Goal: Information Seeking & Learning: Learn about a topic

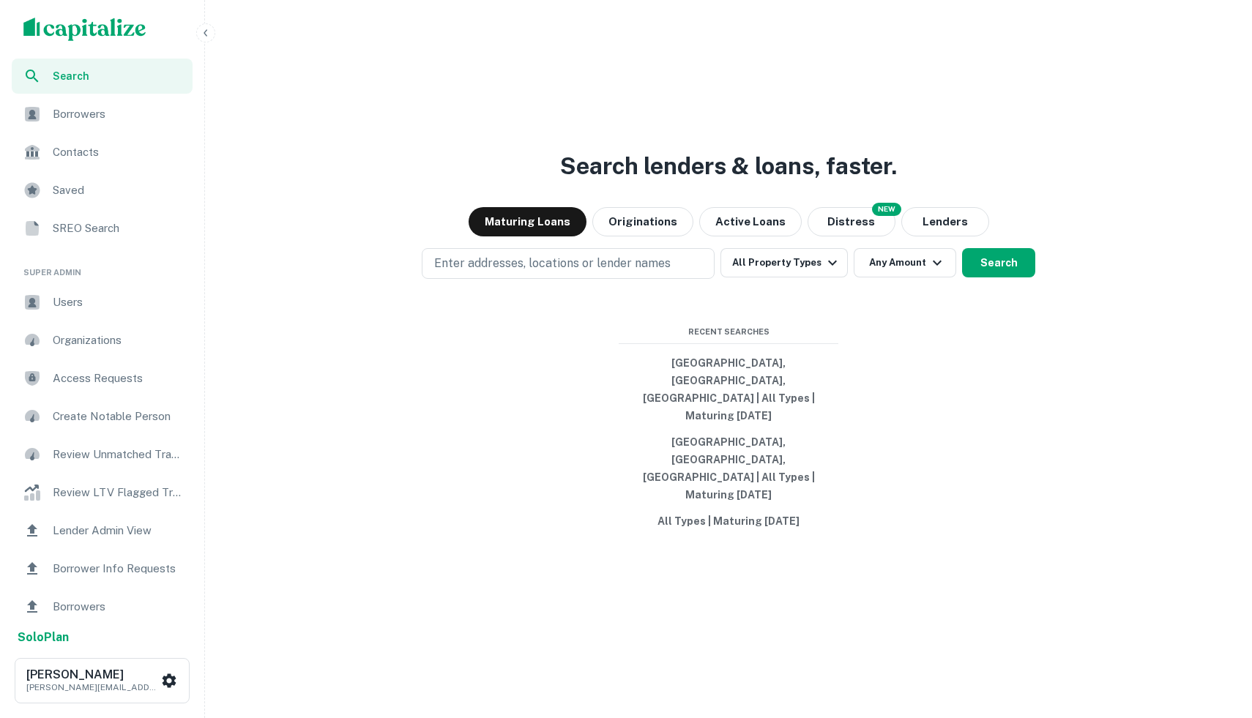
click at [45, 25] on img "scrollable content" at bounding box center [84, 29] width 123 height 23
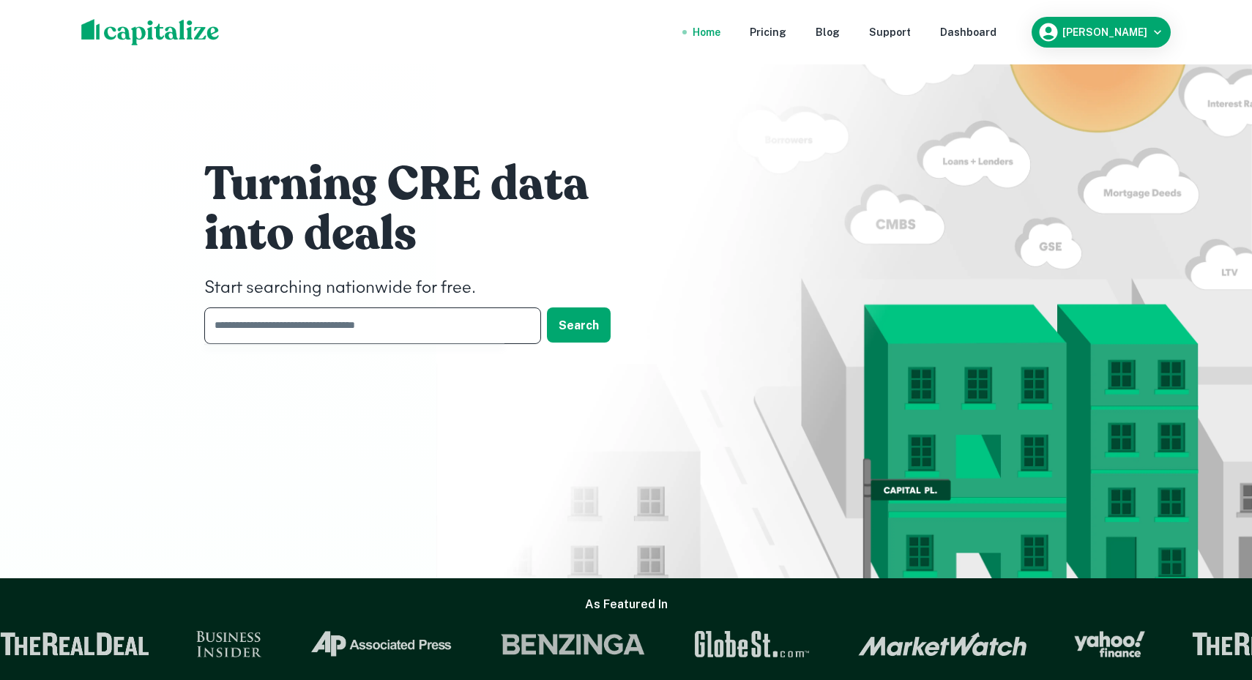
click at [332, 333] on input "text" at bounding box center [367, 325] width 326 height 36
type input "*****"
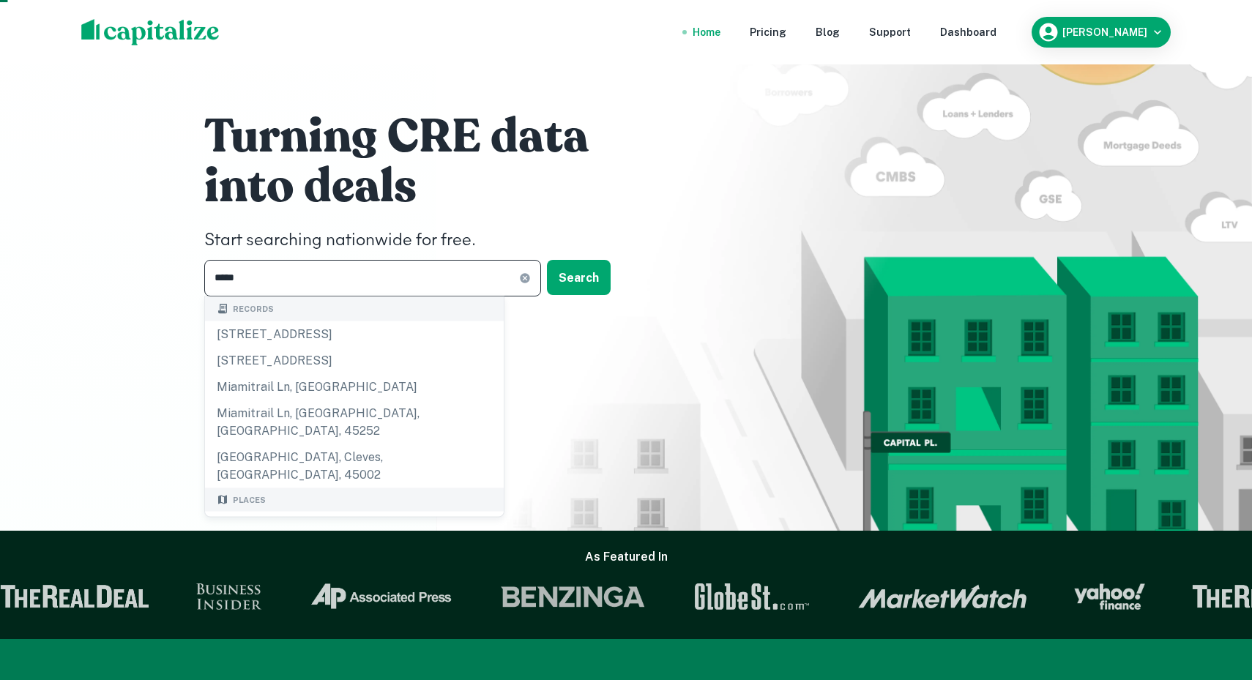
scroll to position [48, 0]
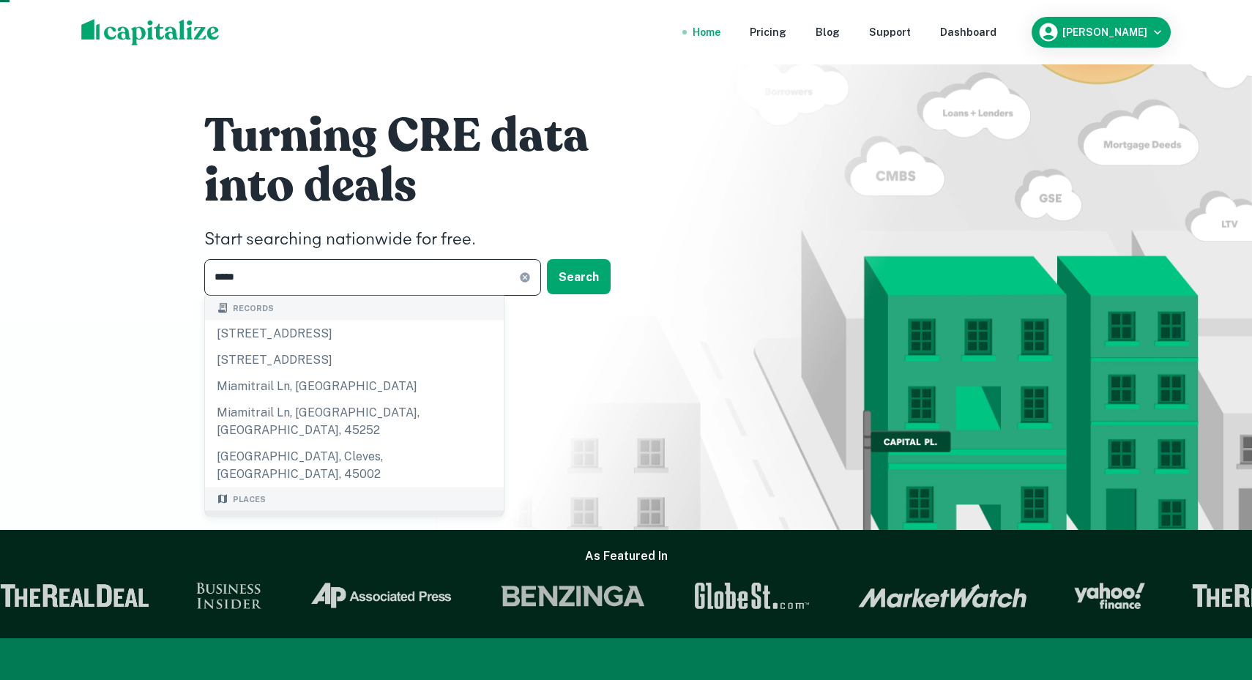
click at [287, 511] on div "Miami, FL, USA" at bounding box center [354, 533] width 299 height 44
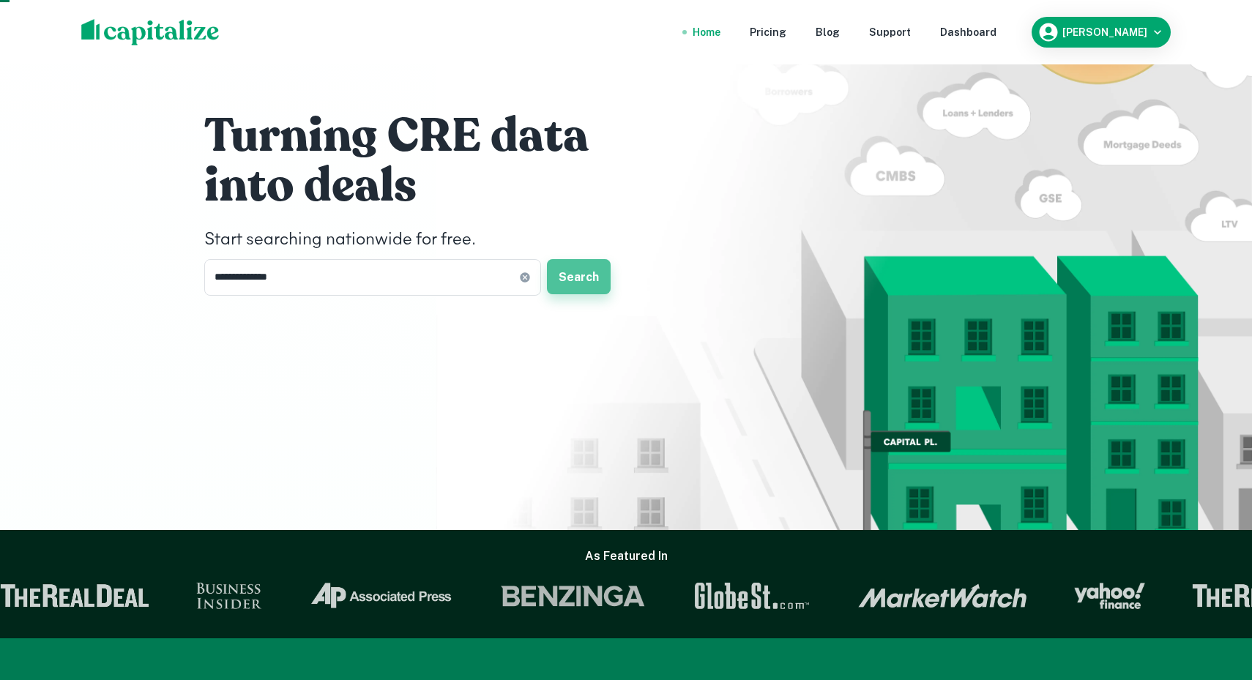
click at [558, 286] on button "Search" at bounding box center [579, 276] width 64 height 35
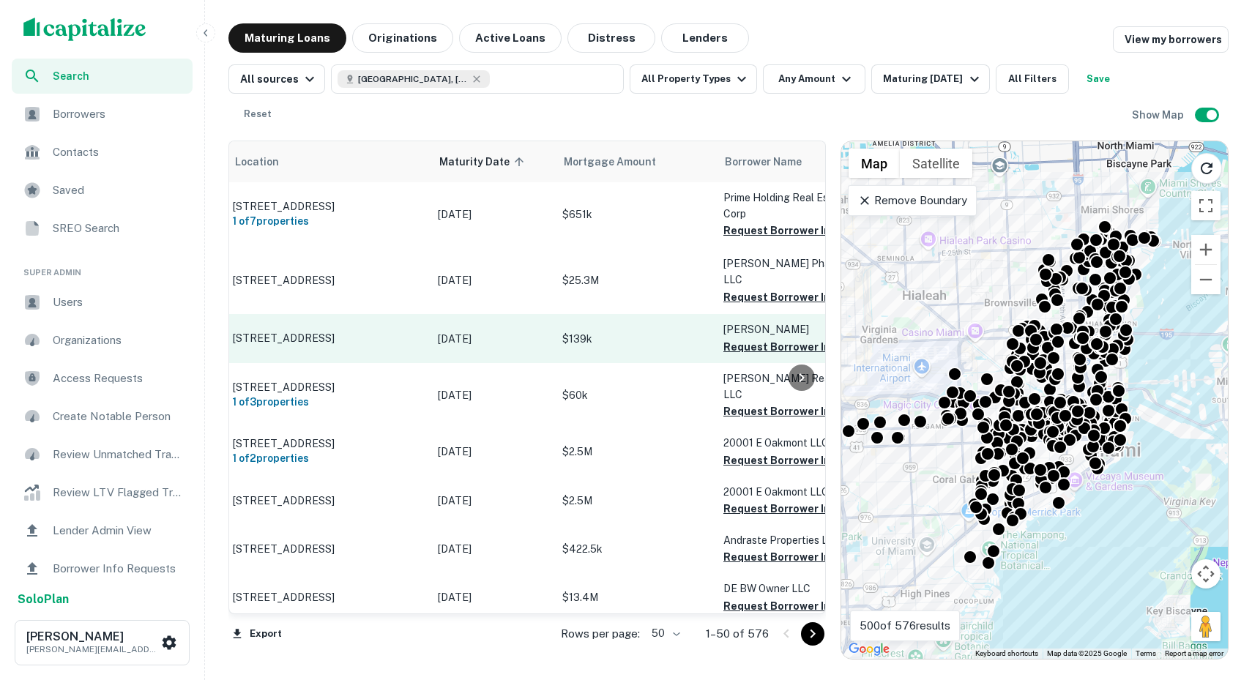
scroll to position [0, 53]
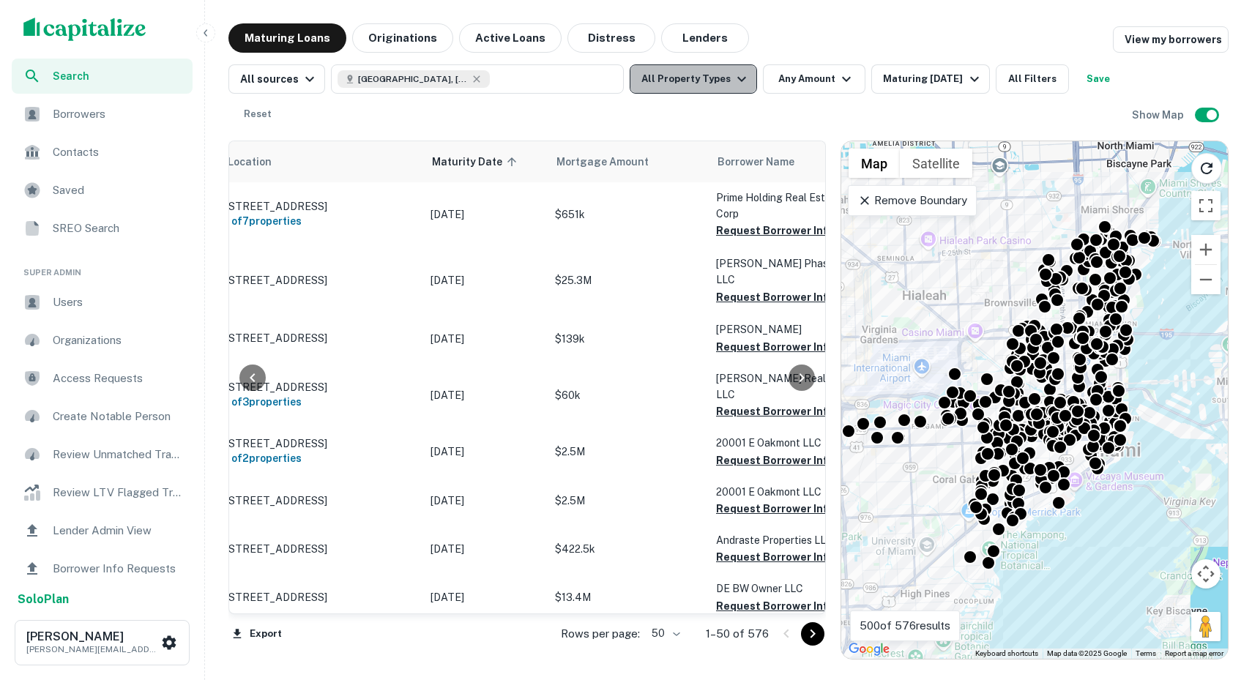
click at [720, 83] on button "All Property Types" at bounding box center [692, 78] width 127 height 29
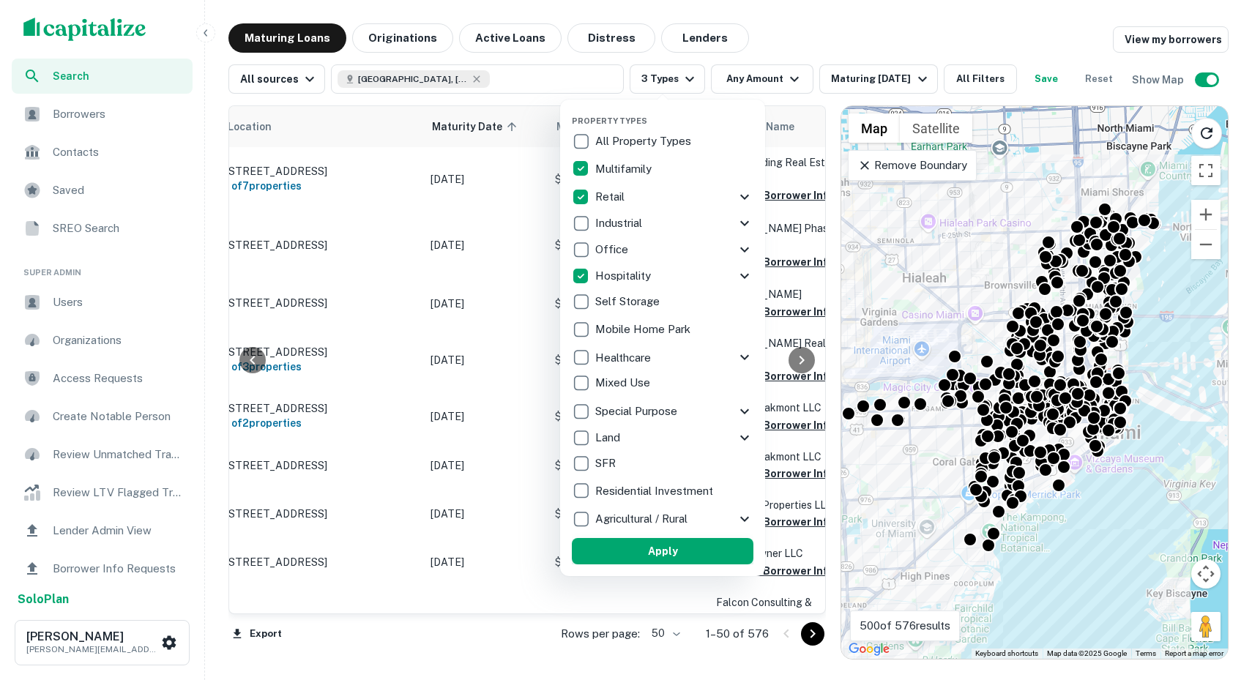
click at [668, 553] on button "Apply" at bounding box center [663, 551] width 182 height 26
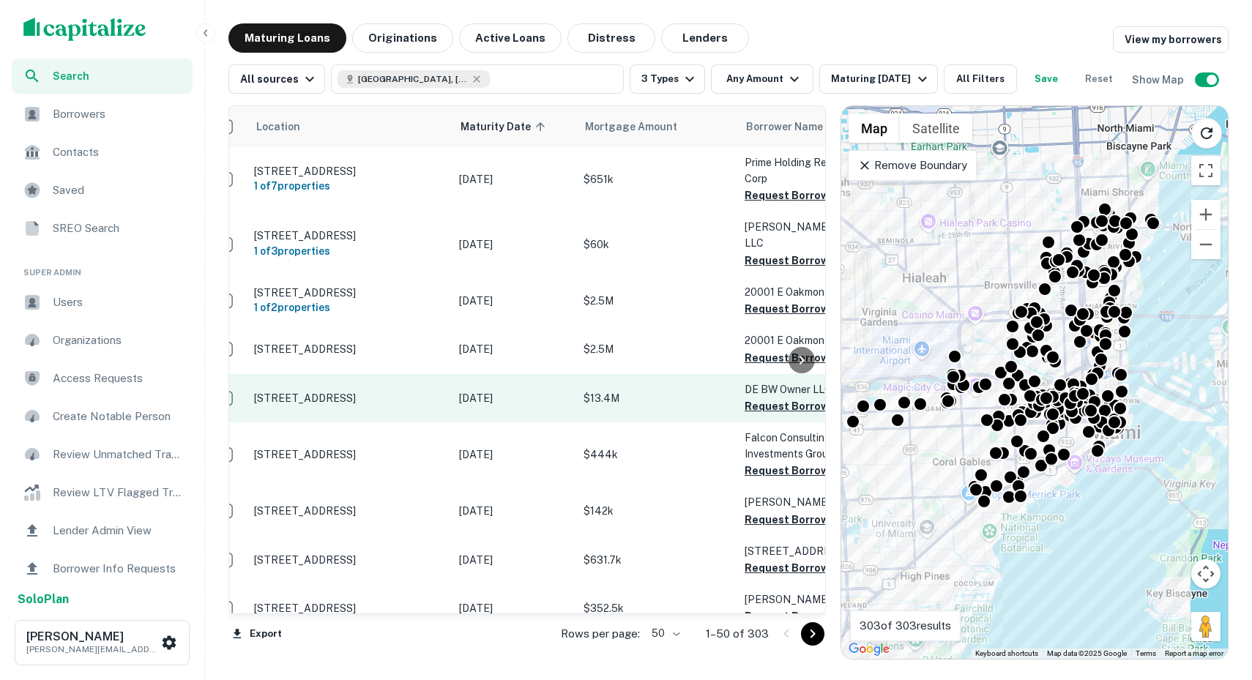
scroll to position [0, 21]
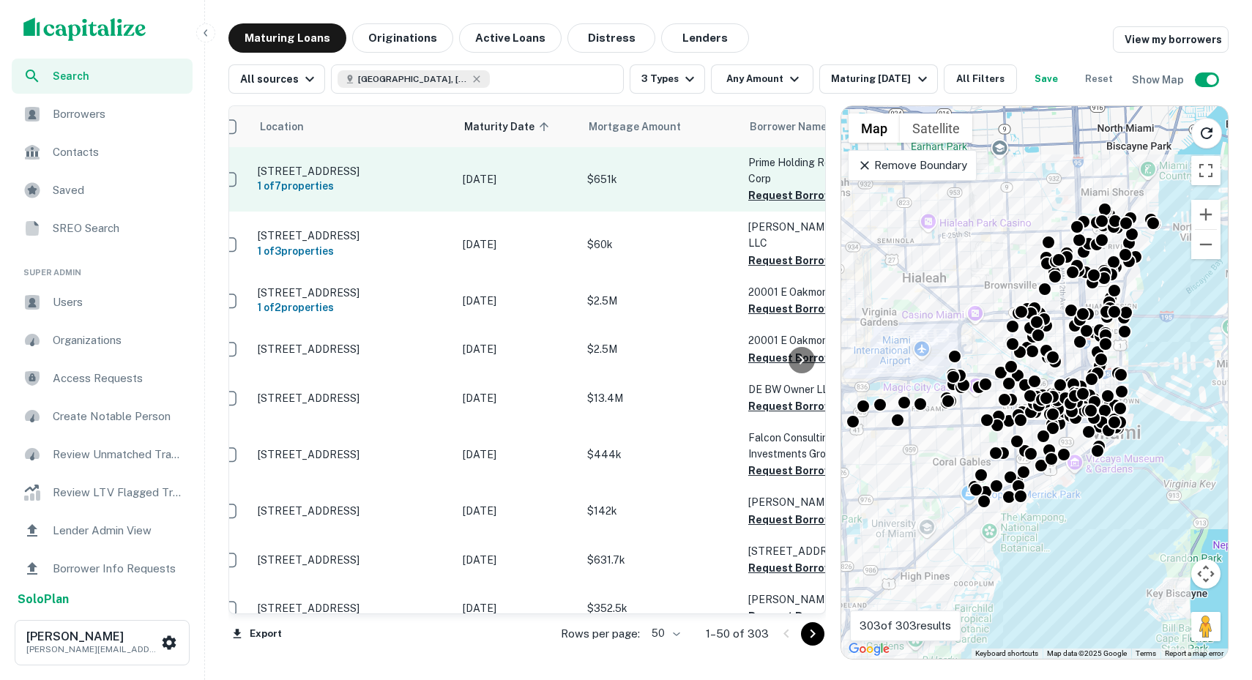
click at [650, 203] on td "$651k" at bounding box center [660, 179] width 161 height 64
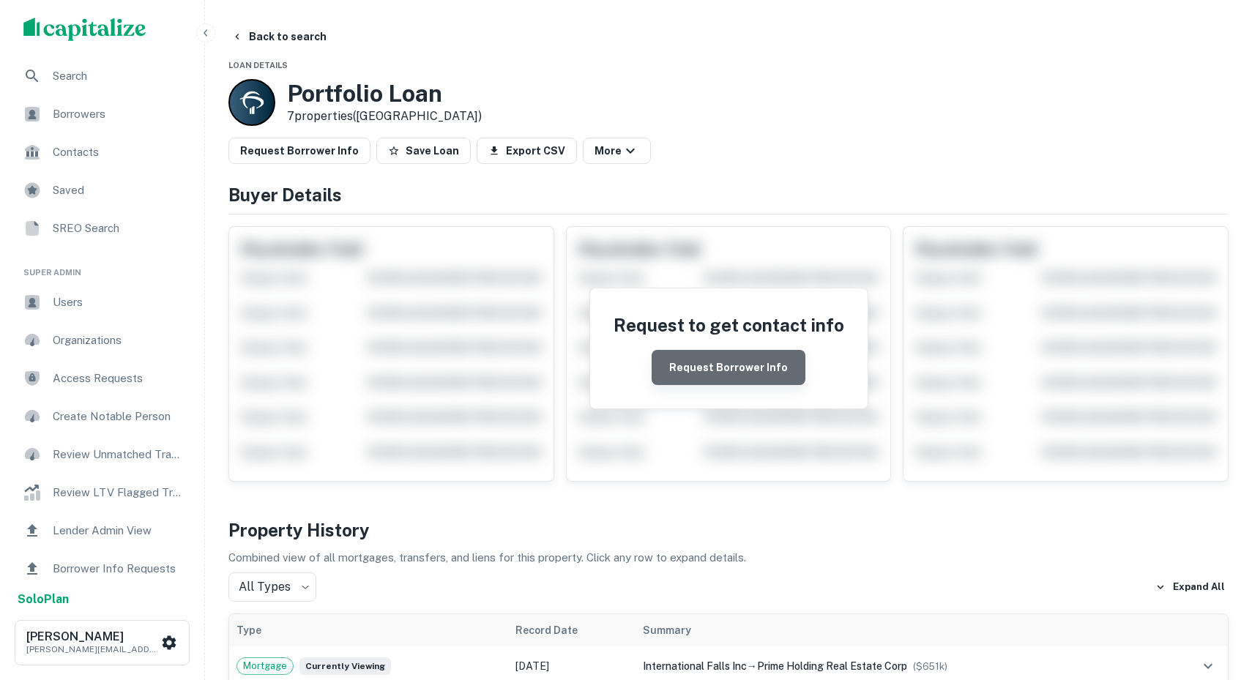
click at [735, 377] on button "Request Borrower Info" at bounding box center [728, 367] width 154 height 35
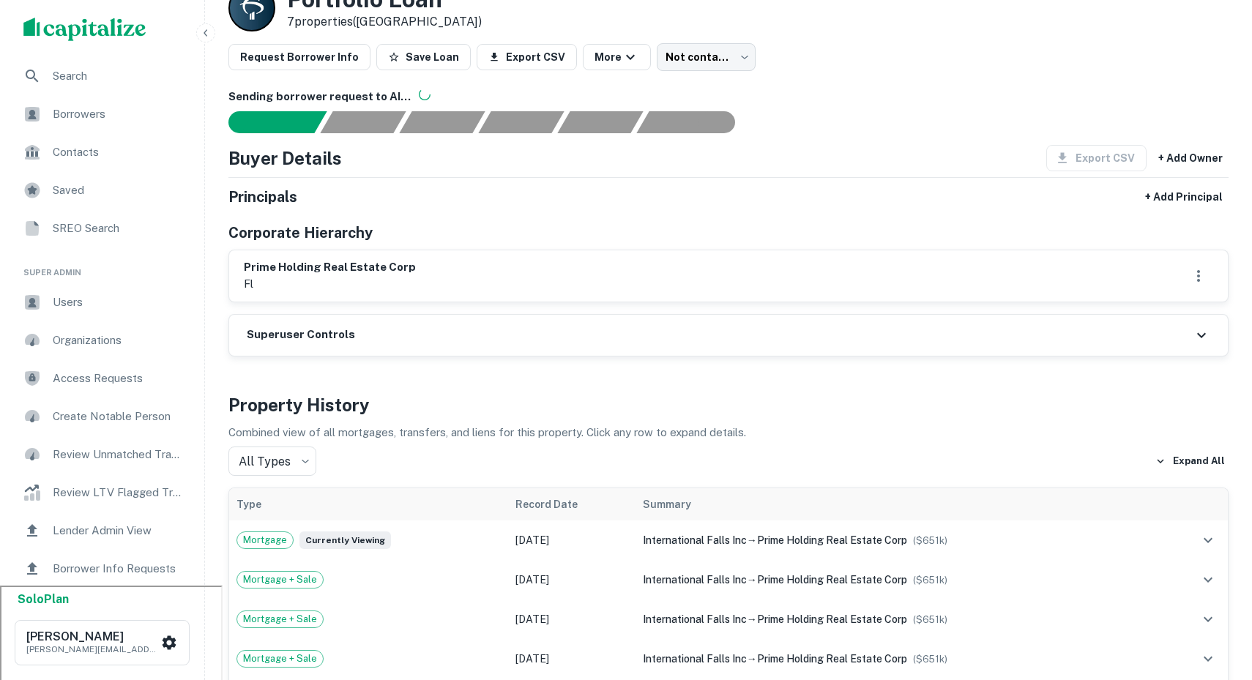
scroll to position [97, 0]
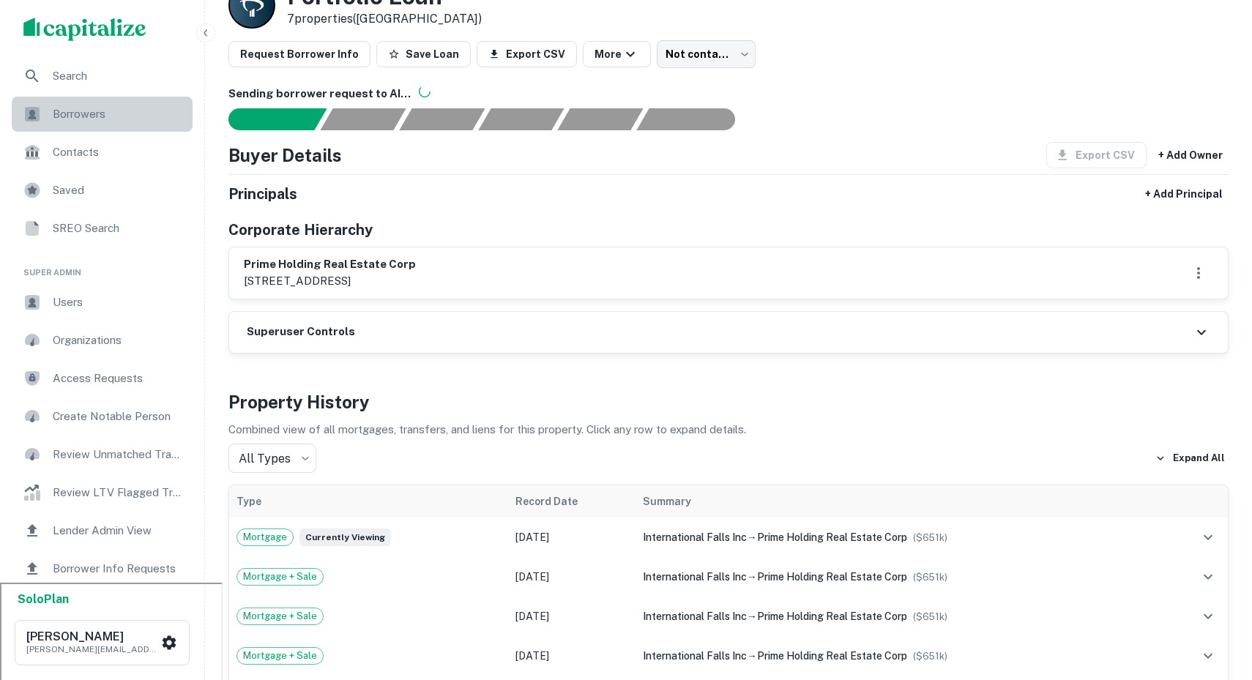
click at [109, 111] on span "Borrowers" at bounding box center [118, 114] width 131 height 18
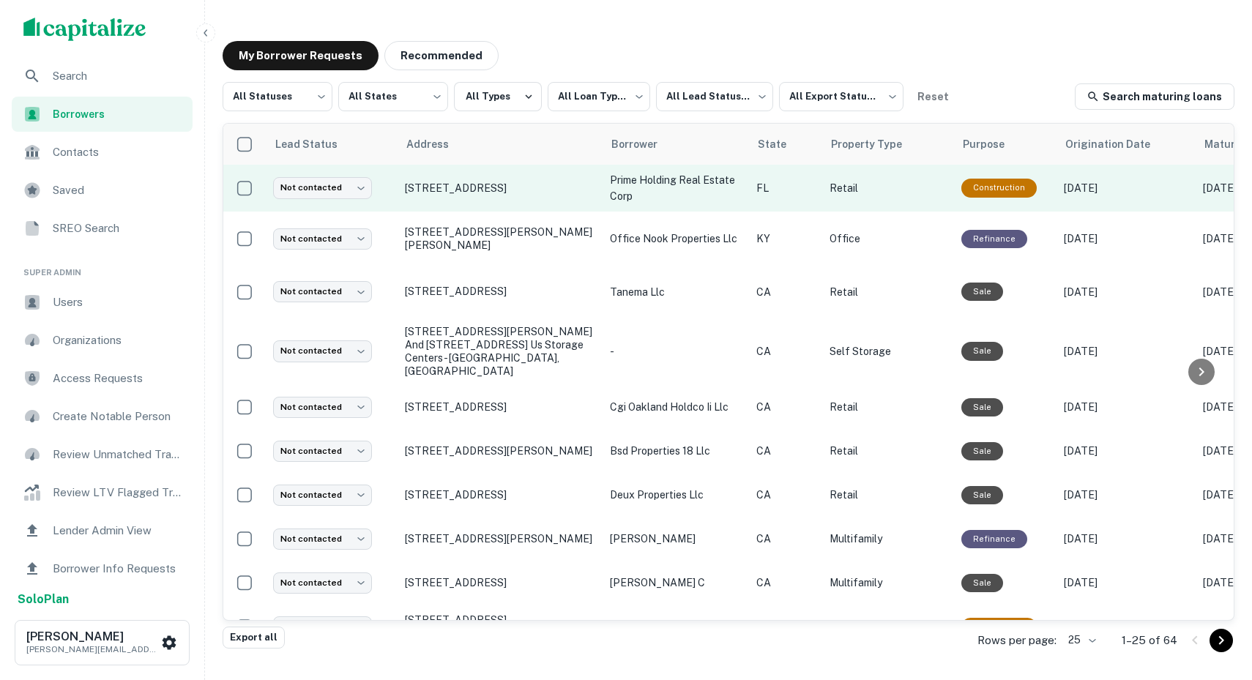
click at [565, 202] on td "[STREET_ADDRESS]" at bounding box center [499, 188] width 205 height 47
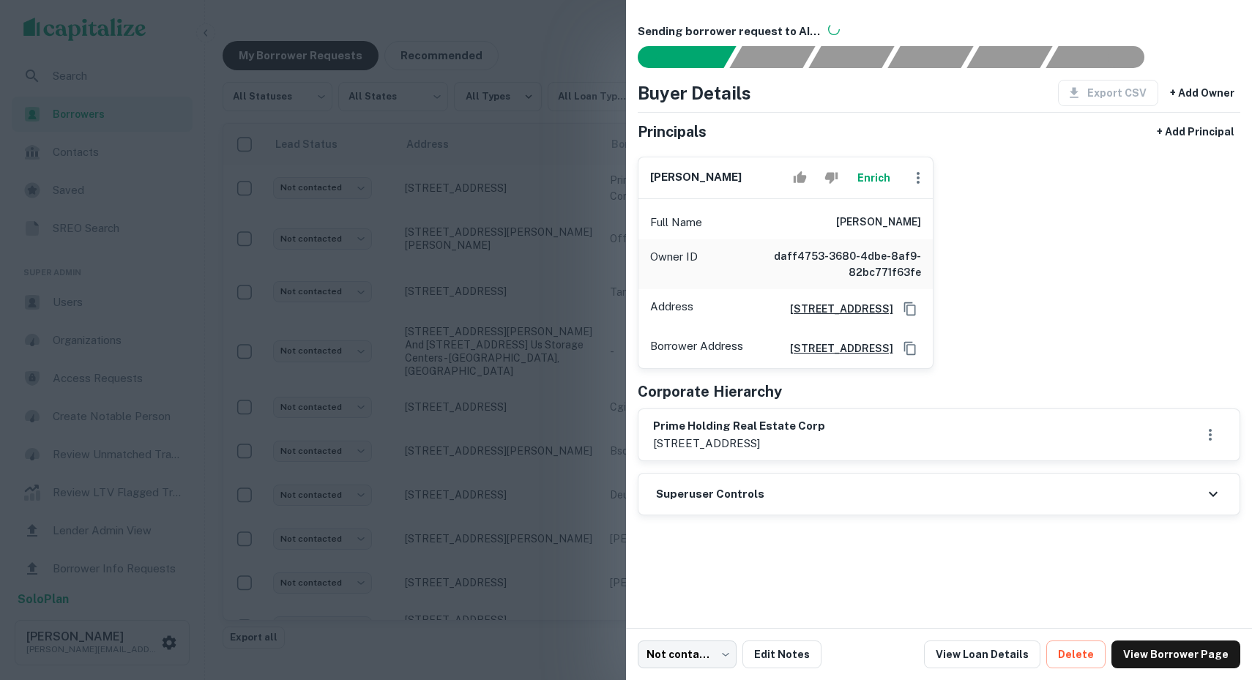
click at [418, 274] on div at bounding box center [626, 340] width 1252 height 680
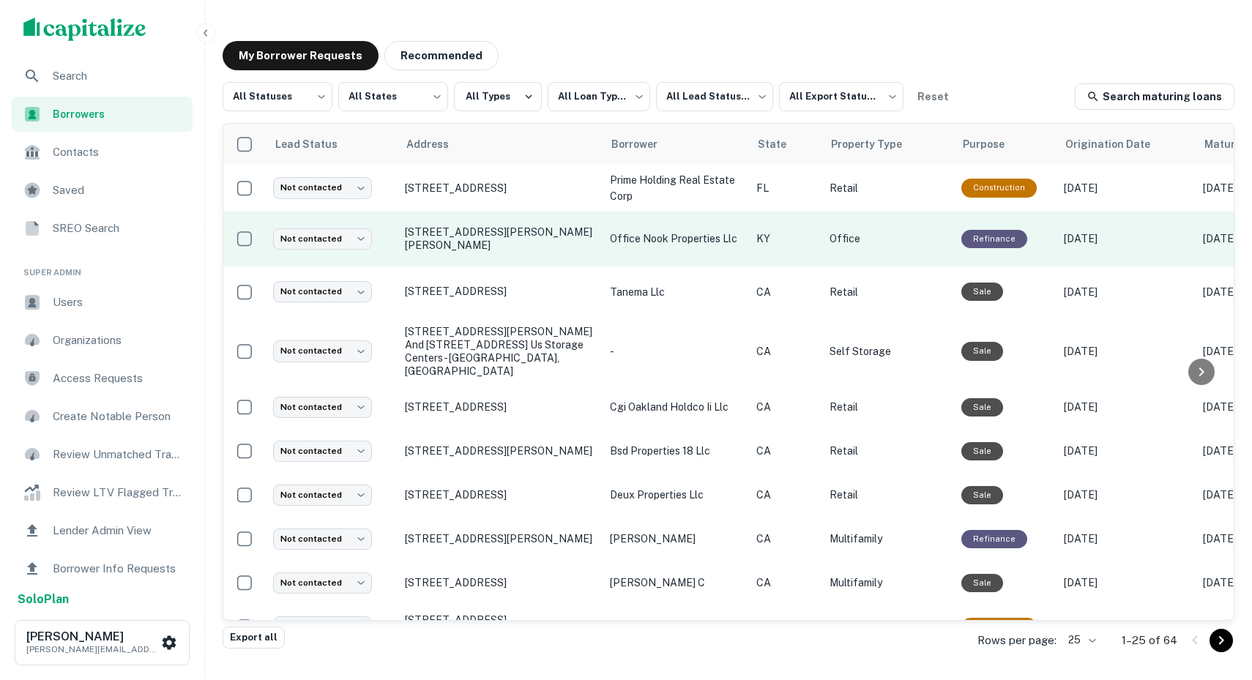
click at [383, 233] on td "Not contacted **** ​" at bounding box center [332, 239] width 132 height 55
click at [751, 246] on td "KY" at bounding box center [785, 239] width 73 height 55
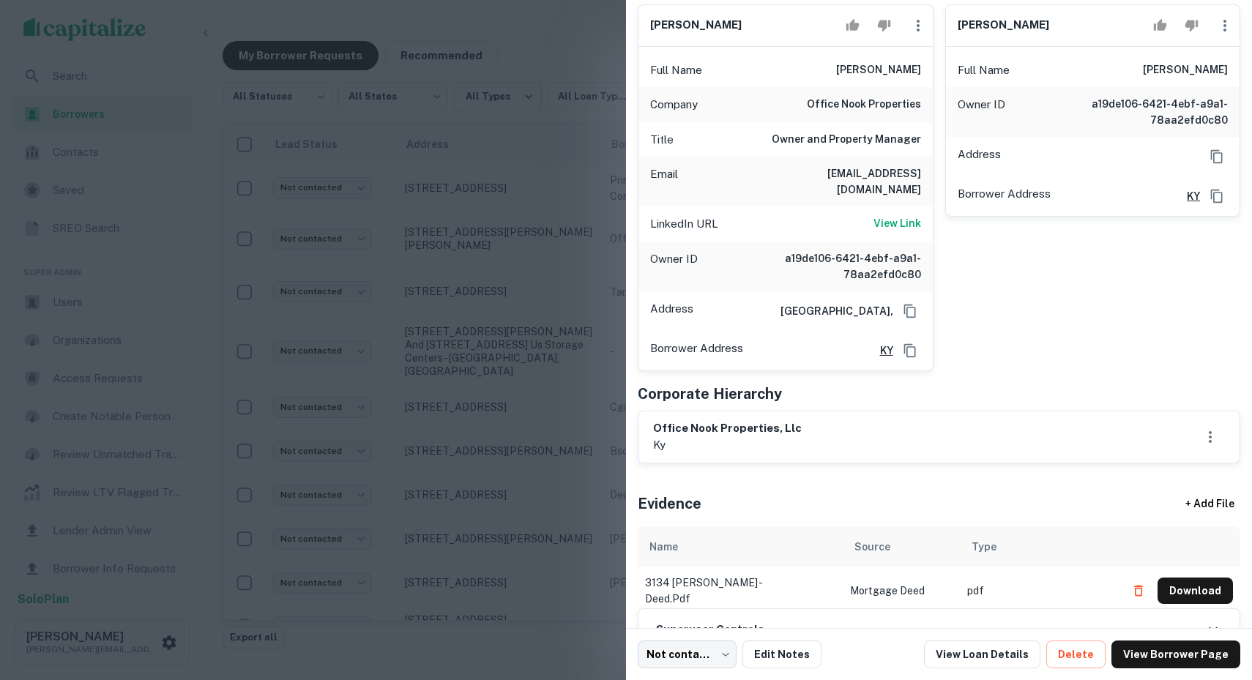
scroll to position [183, 0]
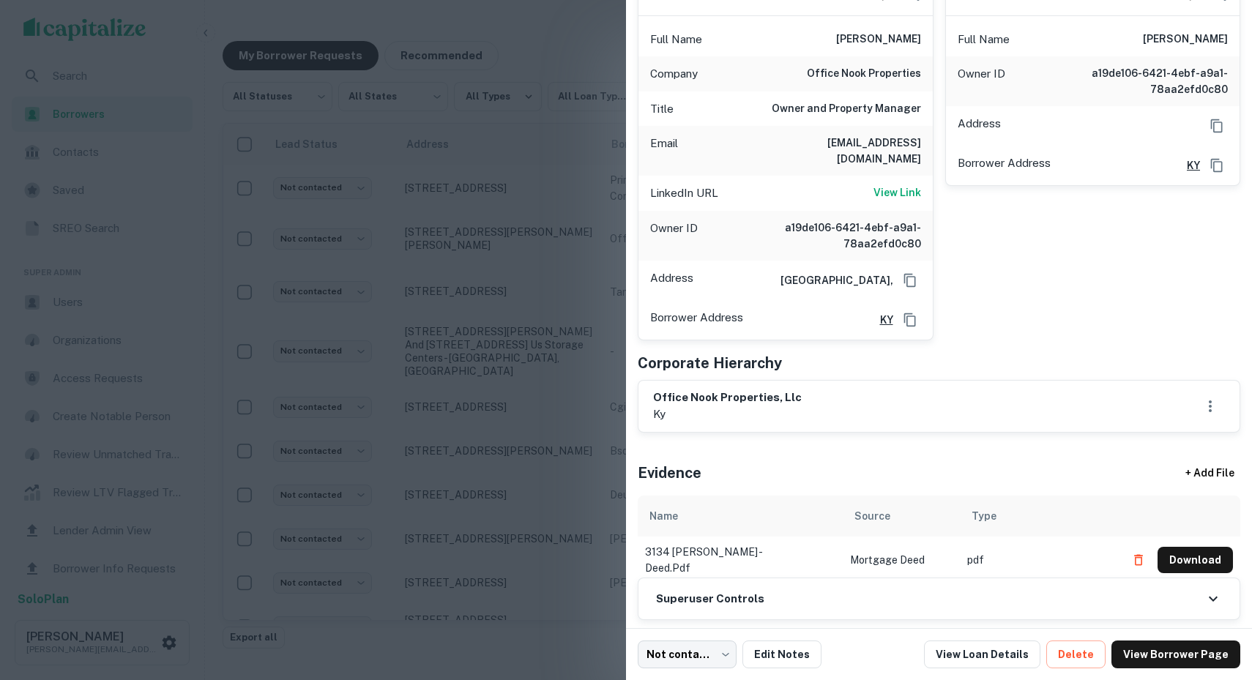
click at [513, 285] on div at bounding box center [626, 340] width 1252 height 680
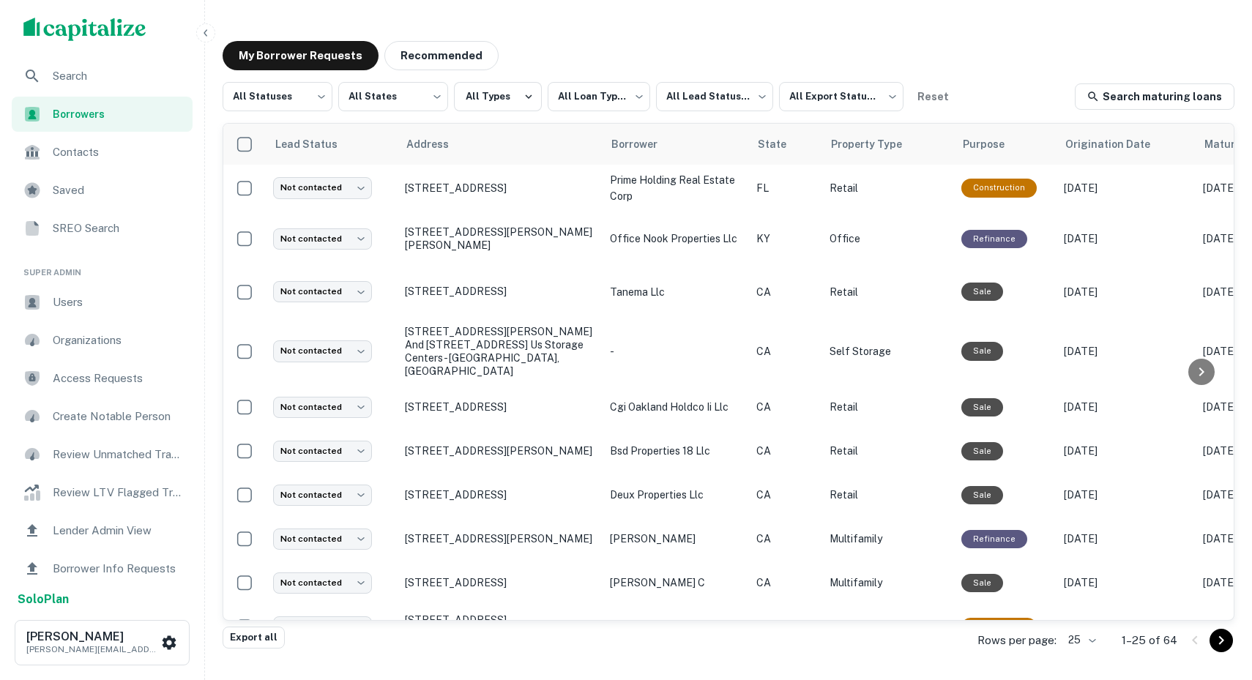
click at [513, 285] on p "1100 Quail St Newport Beach, CA 92660" at bounding box center [500, 291] width 190 height 13
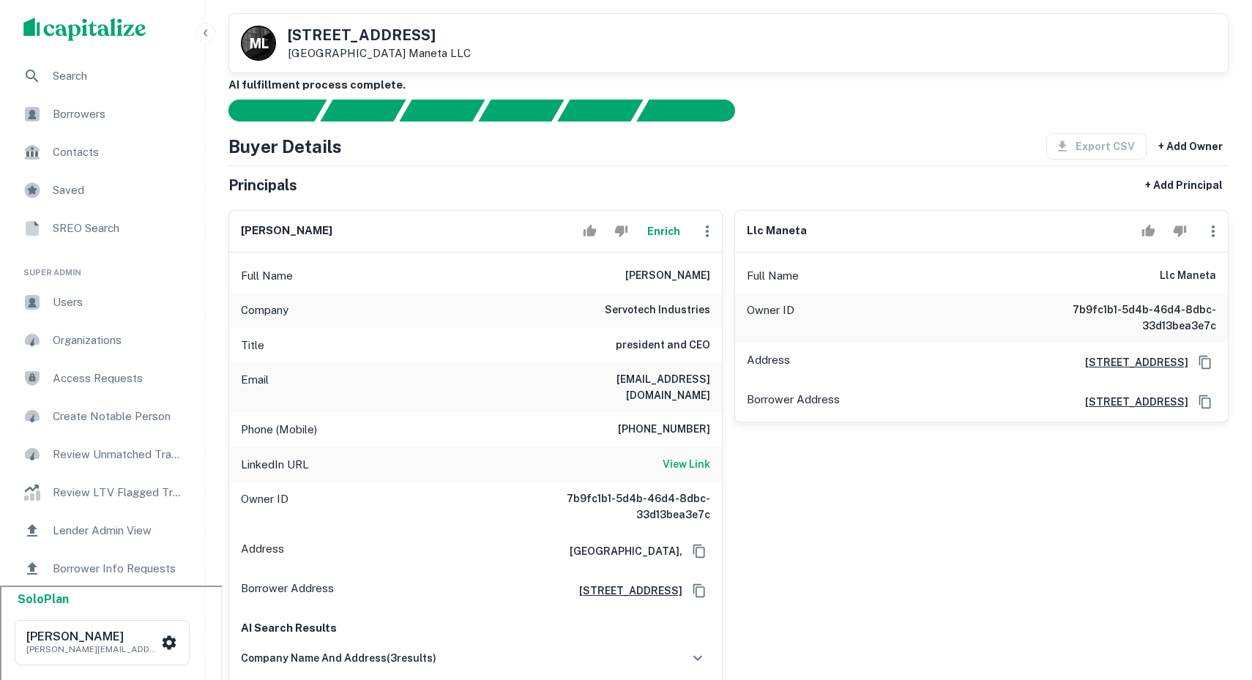
scroll to position [81, 0]
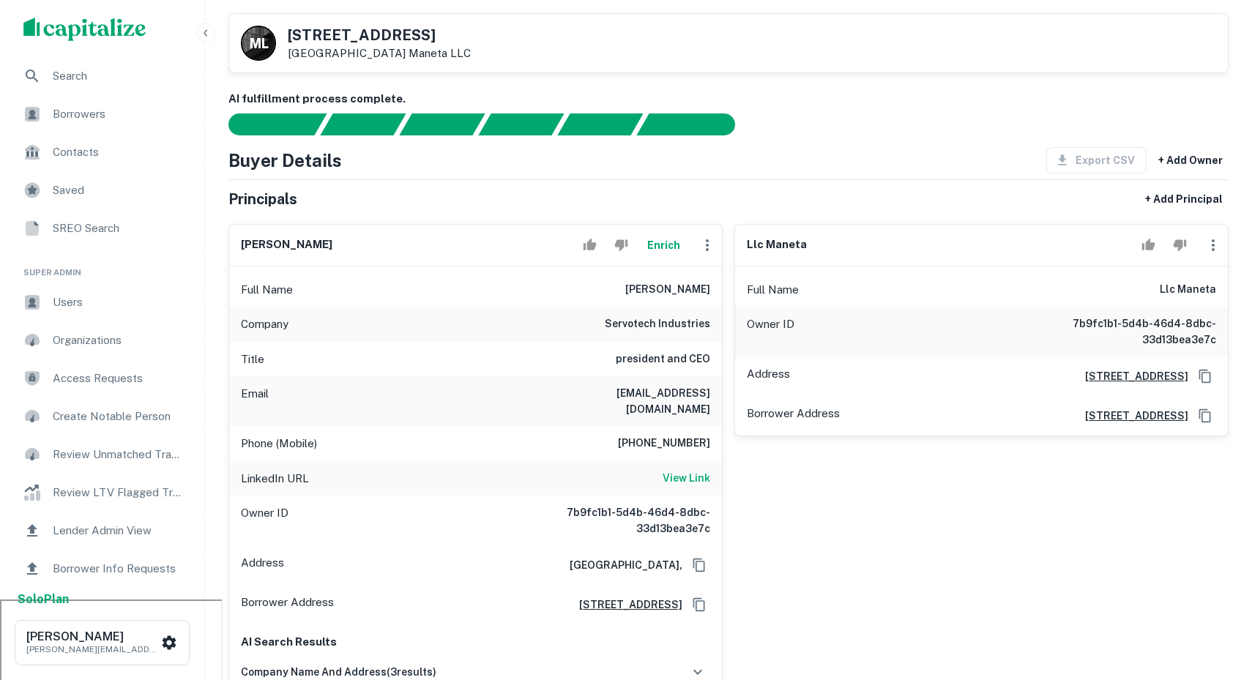
click at [75, 26] on img "scrollable content" at bounding box center [84, 29] width 123 height 23
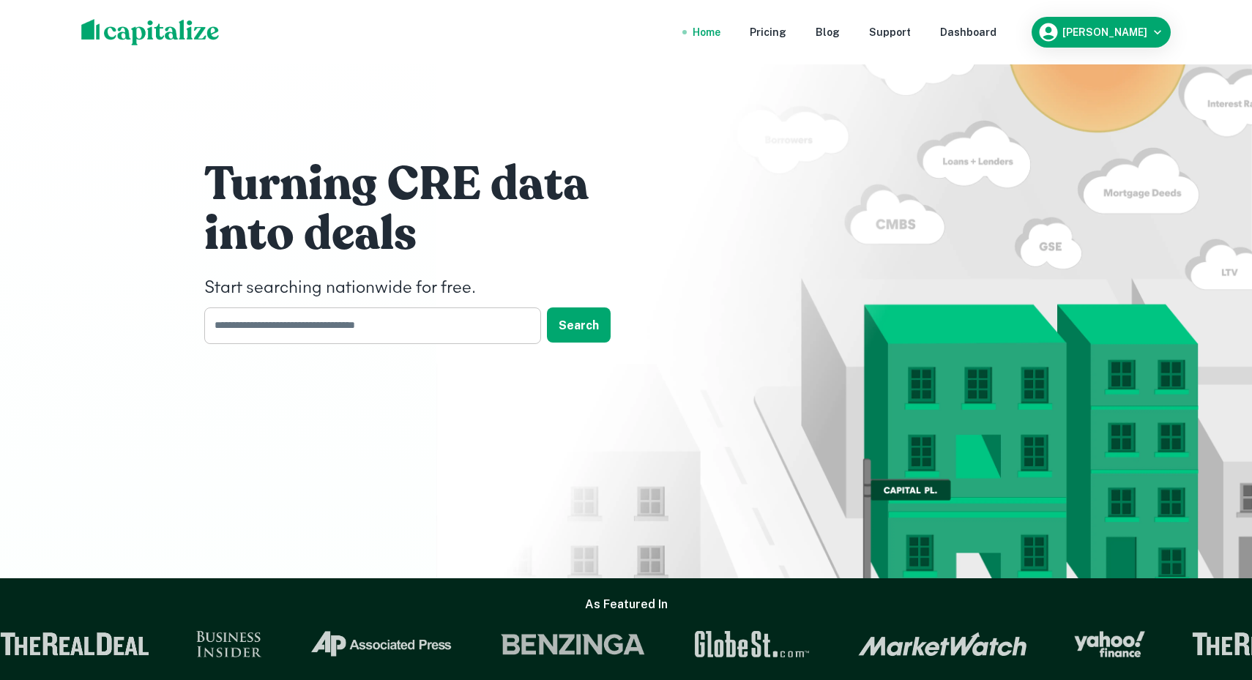
click at [313, 339] on input "text" at bounding box center [367, 325] width 326 height 36
type input "*****"
click at [582, 328] on button "Search" at bounding box center [579, 324] width 64 height 35
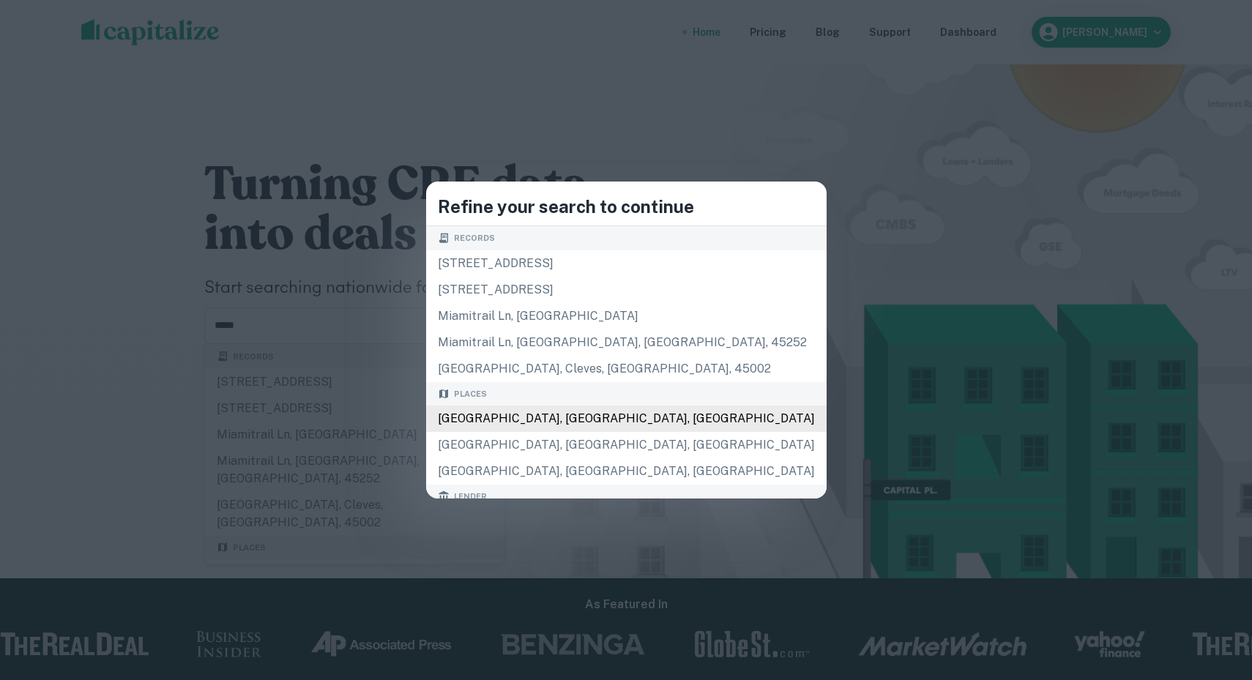
click at [545, 416] on div "Miami, FL, USA" at bounding box center [626, 419] width 400 height 26
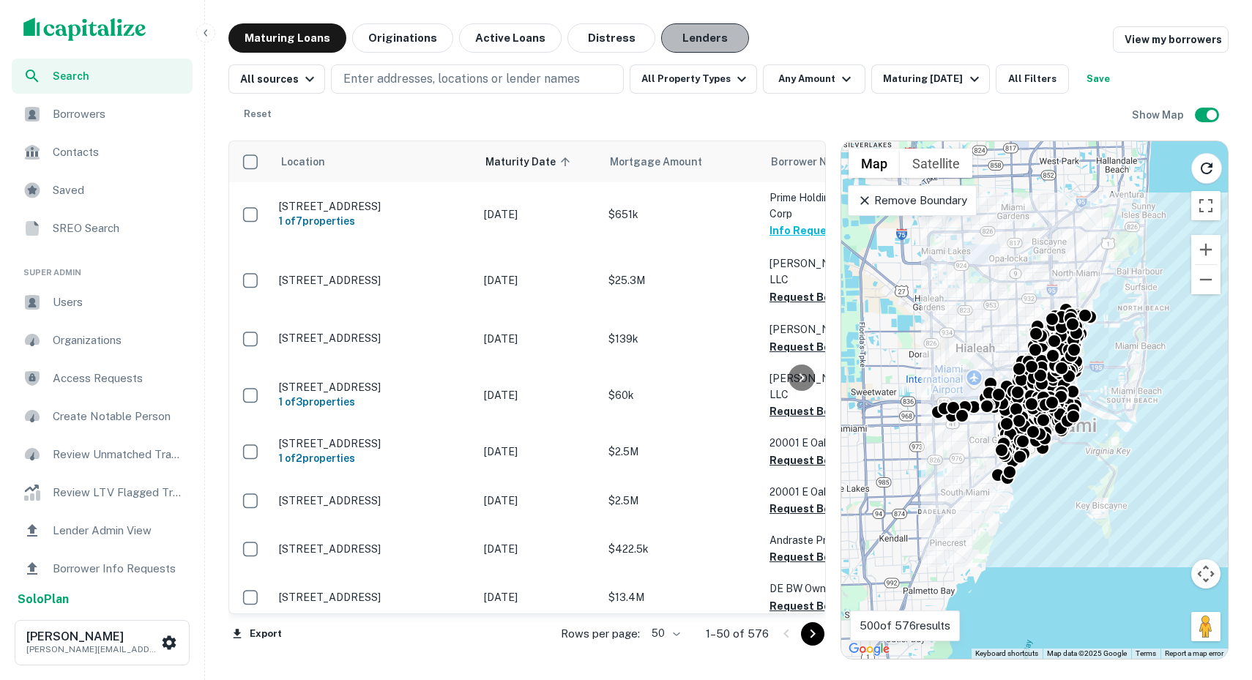
click at [700, 46] on button "Lenders" at bounding box center [705, 37] width 88 height 29
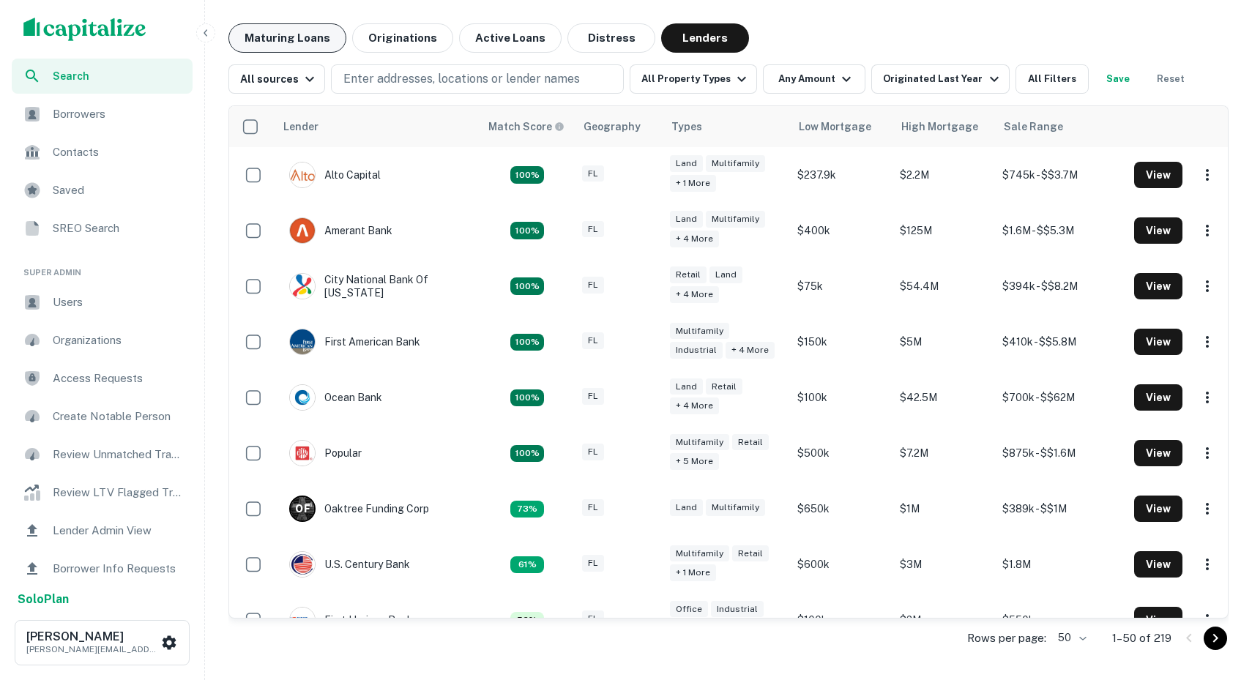
click at [321, 40] on button "Maturing Loans" at bounding box center [287, 37] width 118 height 29
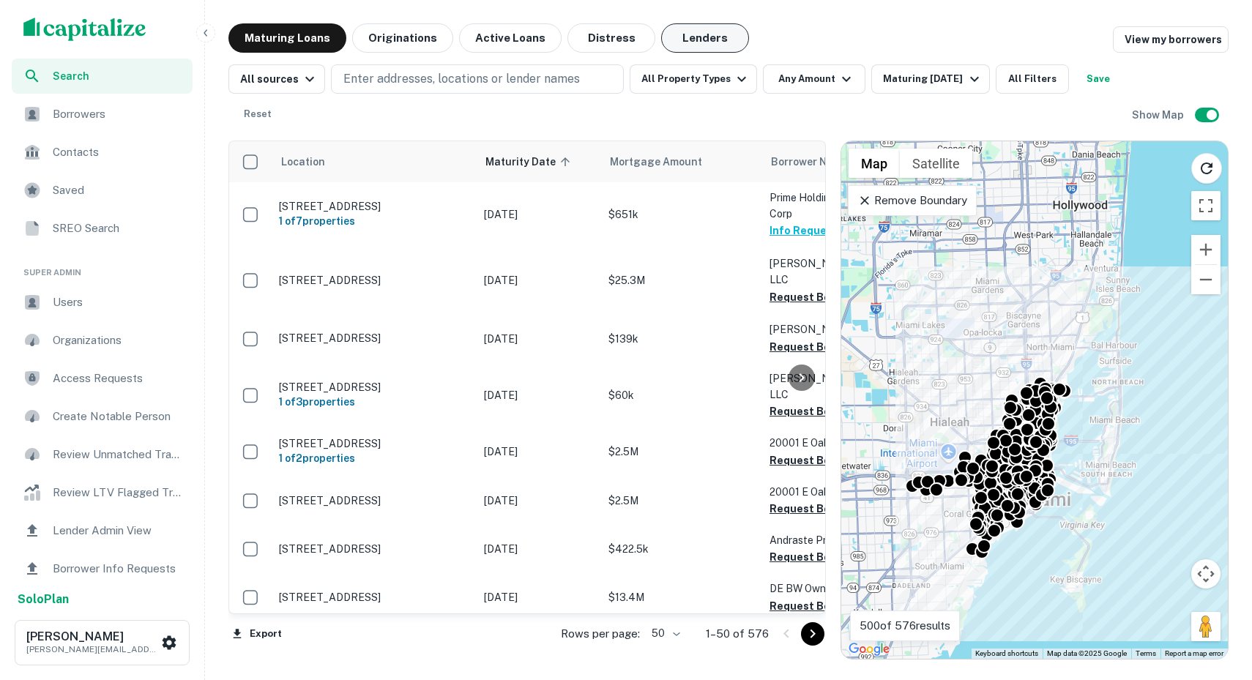
click at [687, 45] on button "Lenders" at bounding box center [705, 37] width 88 height 29
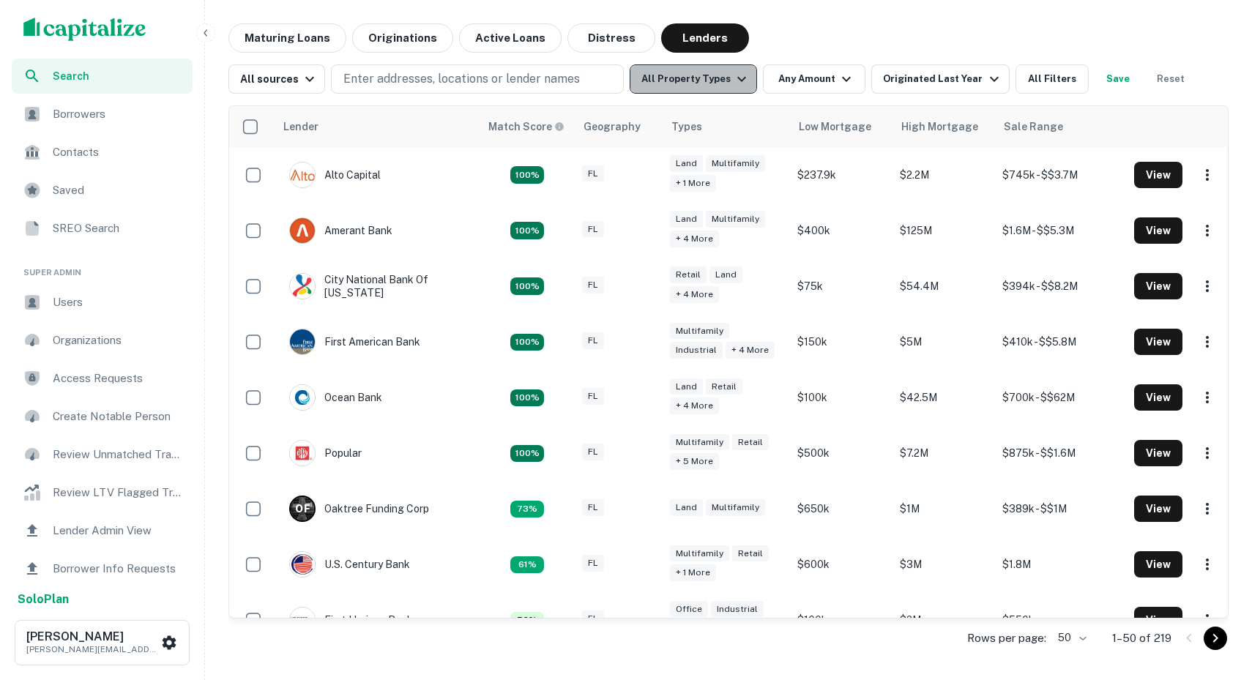
click at [720, 83] on button "All Property Types" at bounding box center [692, 78] width 127 height 29
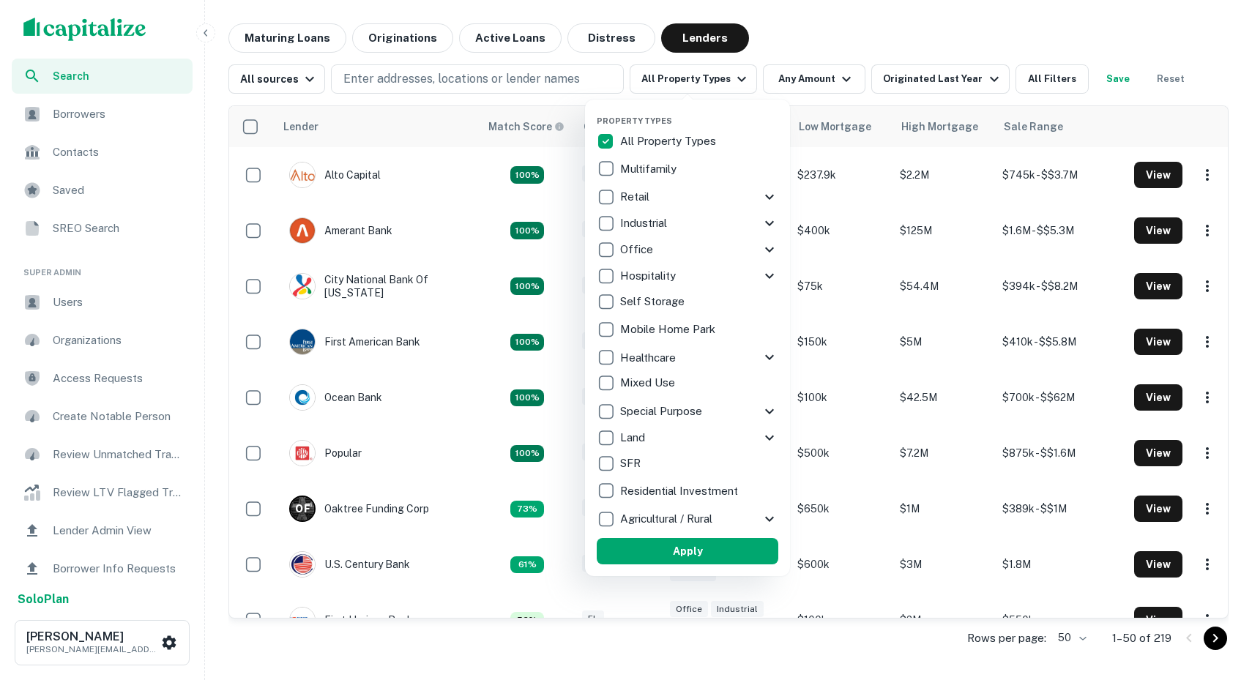
click at [716, 79] on div at bounding box center [626, 340] width 1252 height 680
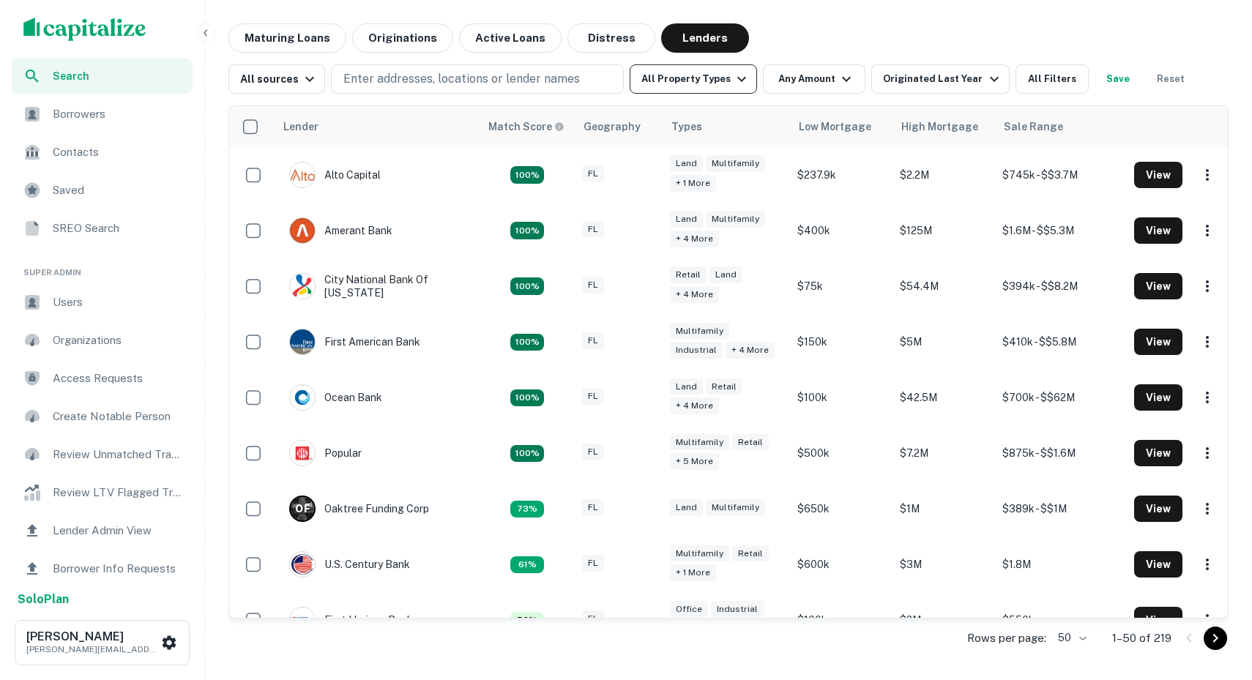
click at [720, 83] on button "All Property Types" at bounding box center [692, 78] width 127 height 29
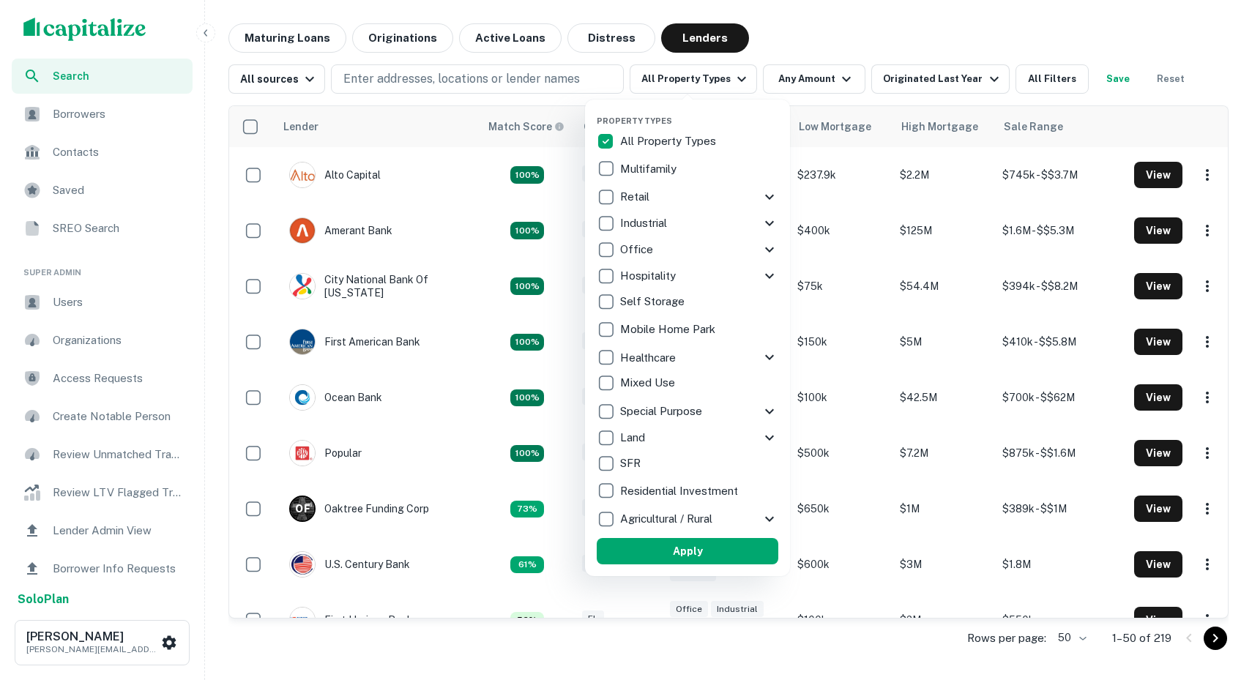
click at [1046, 82] on div at bounding box center [626, 340] width 1252 height 680
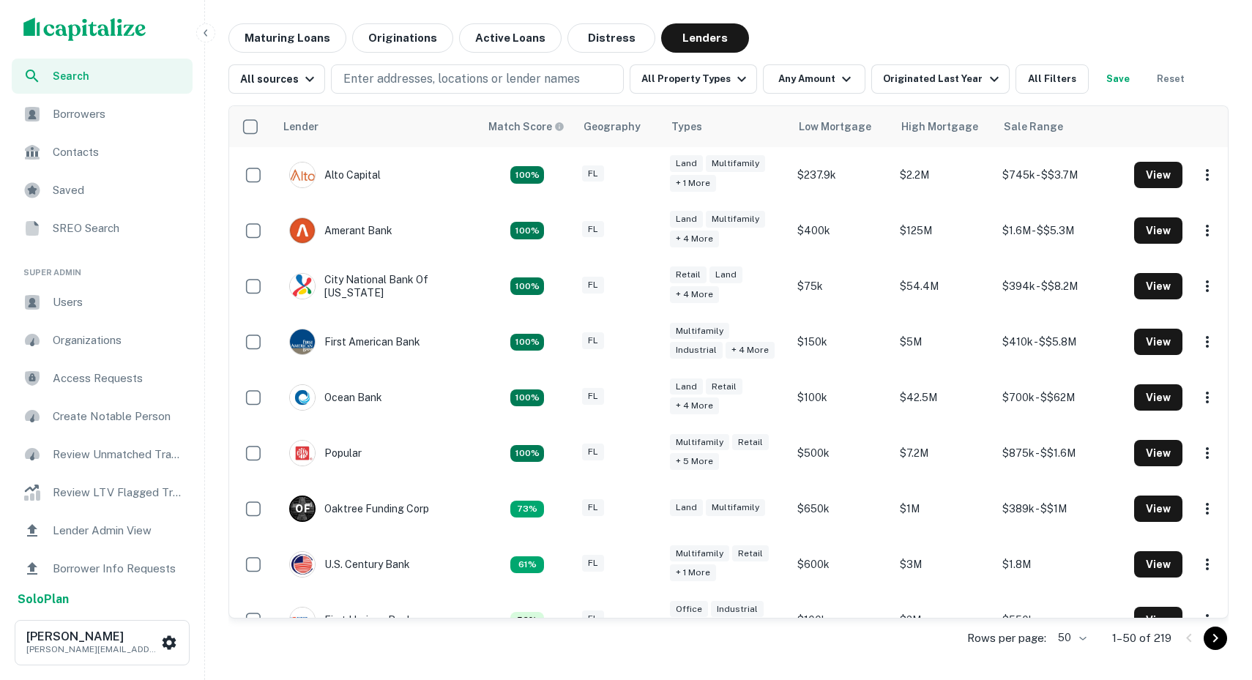
click at [983, 10] on div "Search Borrowers Contacts Saved SREO Search Super Admin Users Organizations Acc…" at bounding box center [626, 340] width 1252 height 680
click at [1041, 77] on button "All Filters" at bounding box center [1051, 78] width 73 height 29
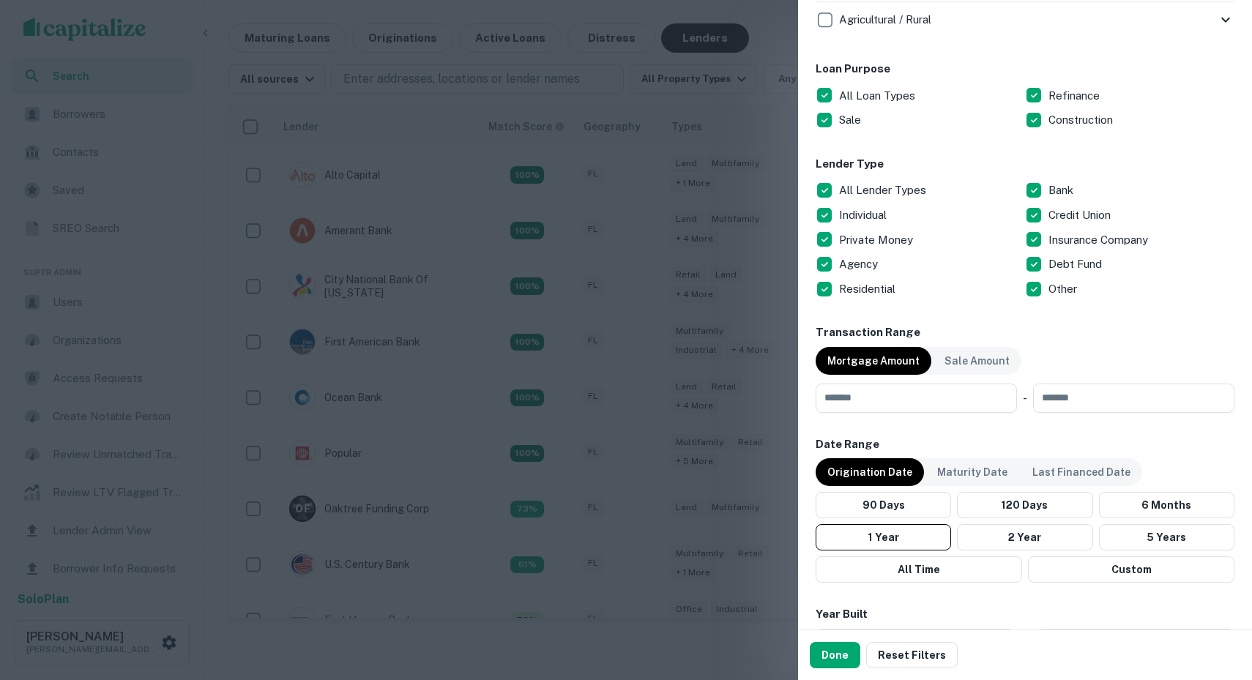
scroll to position [751, 0]
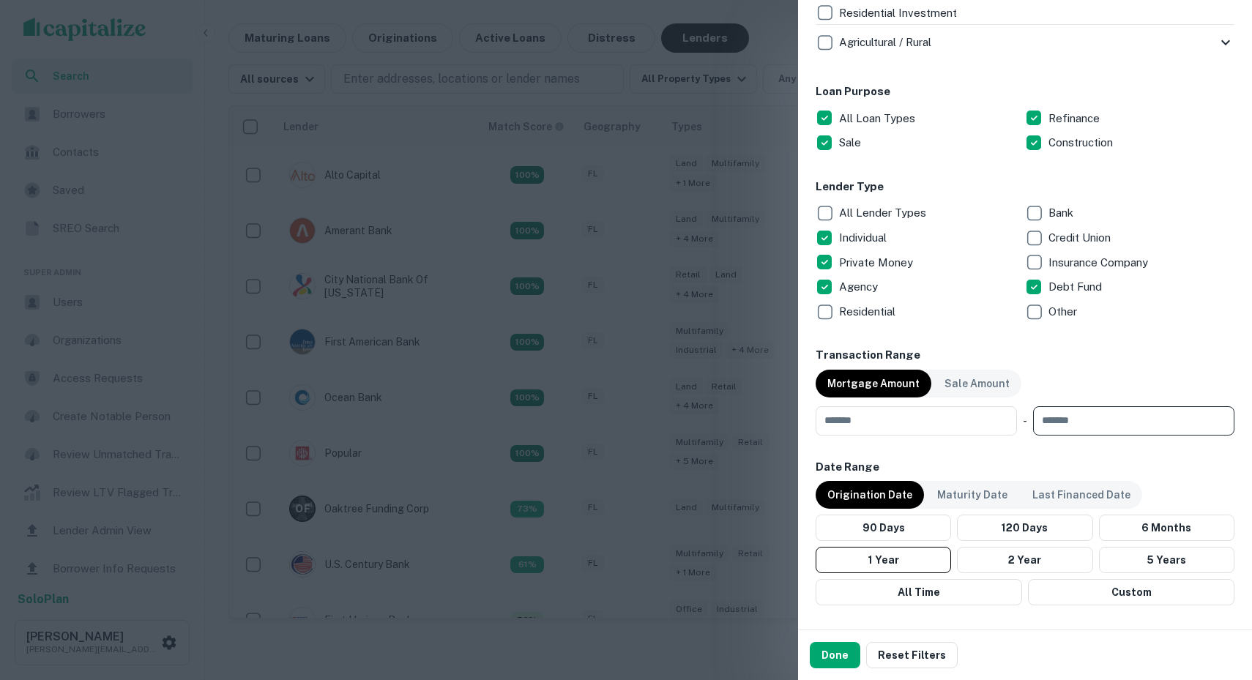
click at [1058, 427] on input "number" at bounding box center [1128, 420] width 191 height 29
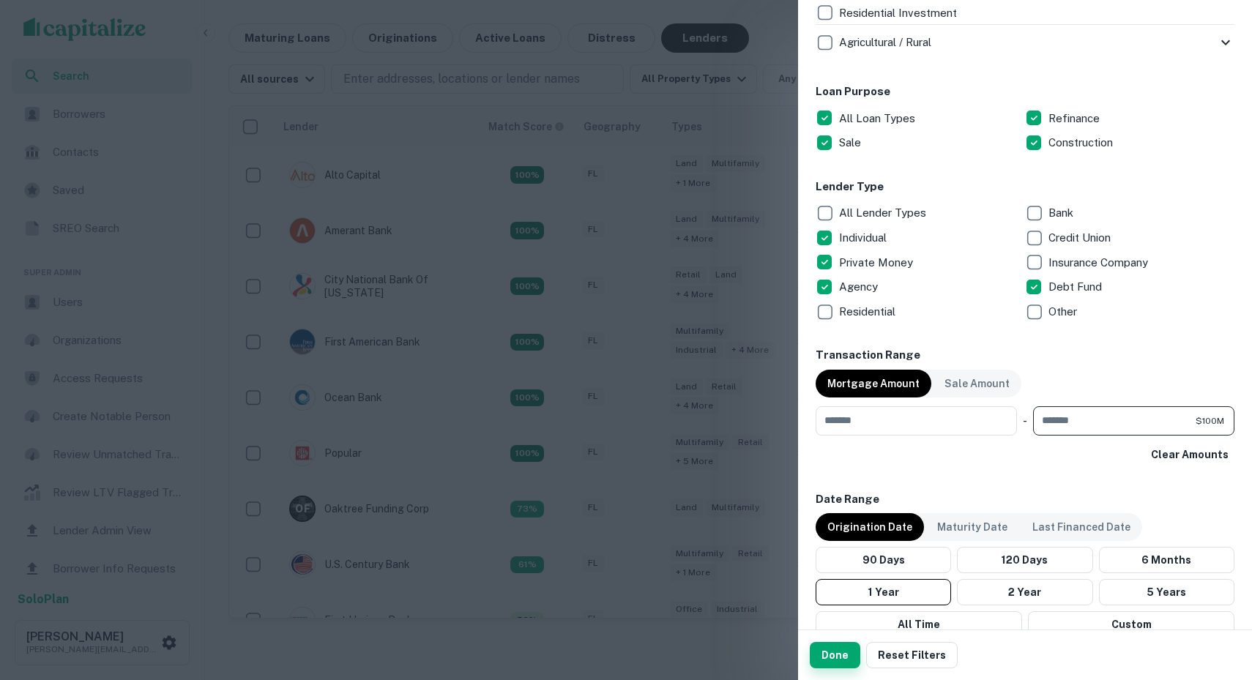
type input "*********"
click at [828, 646] on button "Done" at bounding box center [835, 655] width 51 height 26
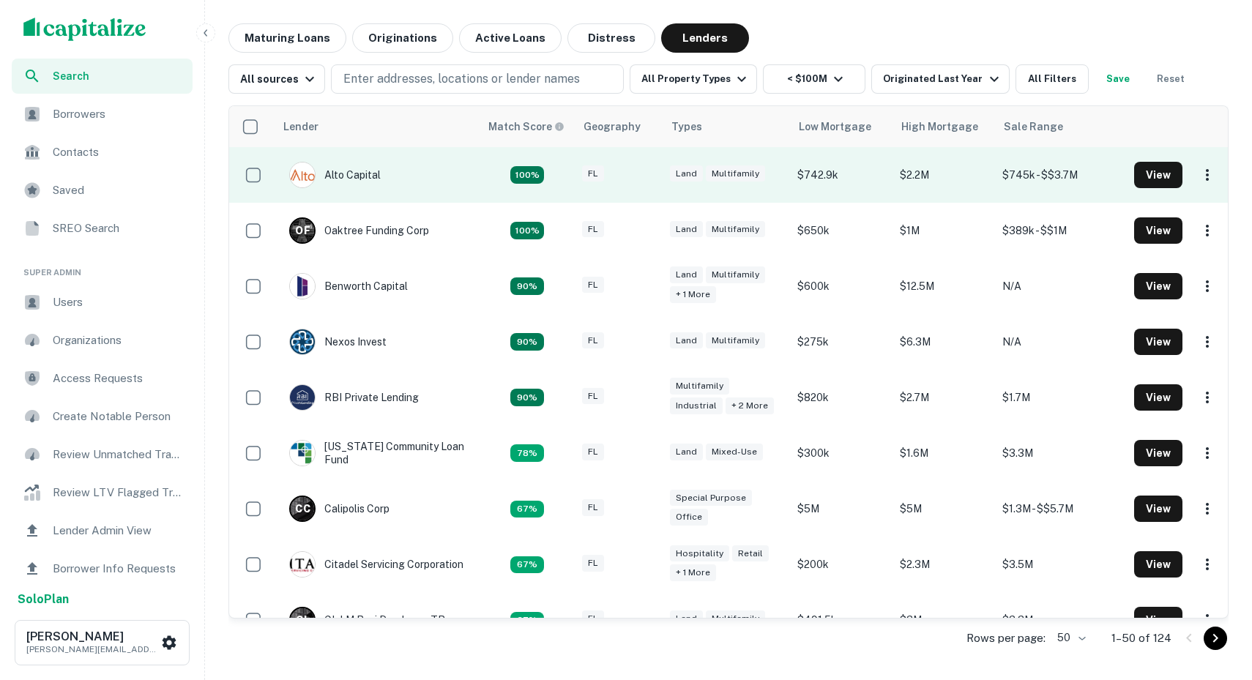
click at [465, 170] on td "Alto Capital" at bounding box center [376, 175] width 205 height 56
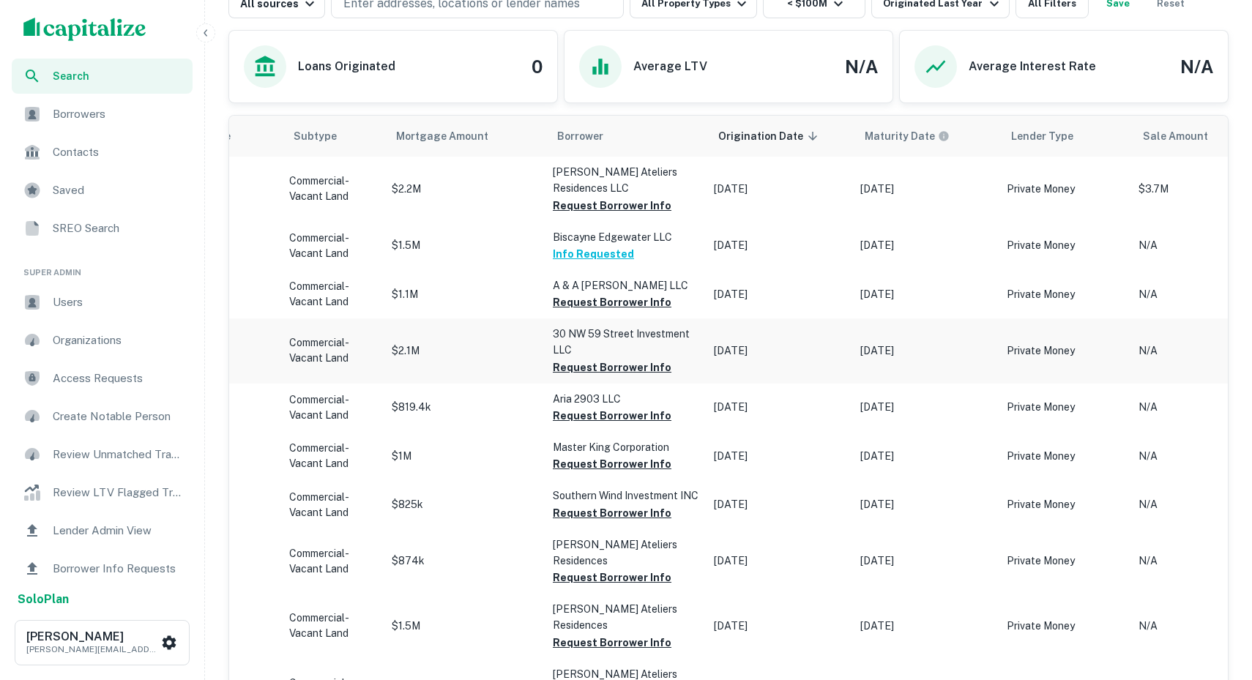
scroll to position [0, 249]
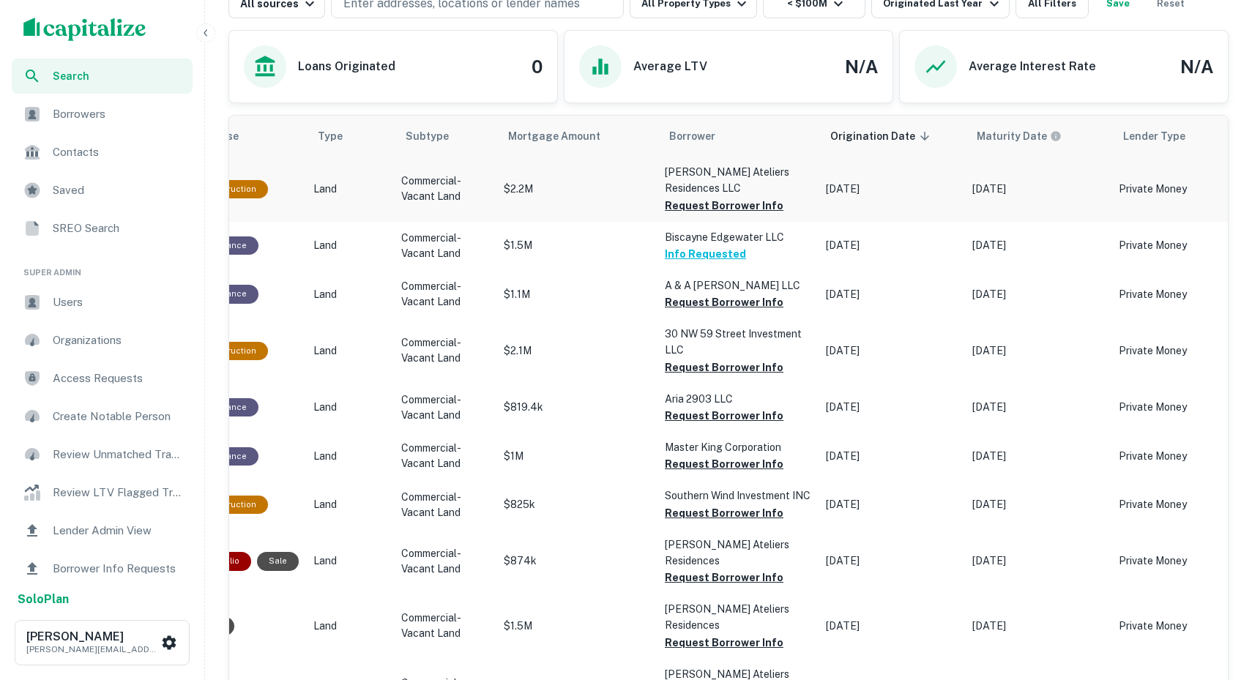
click at [573, 202] on td "$2.2M" at bounding box center [576, 189] width 161 height 64
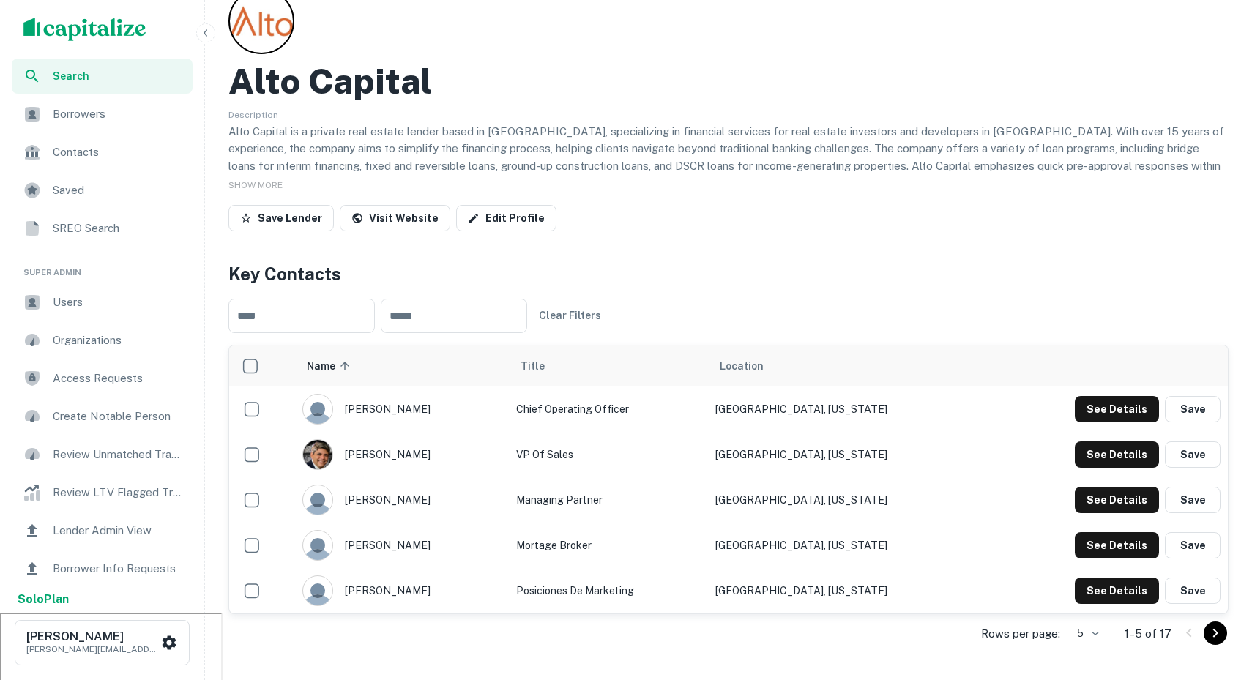
scroll to position [59, 0]
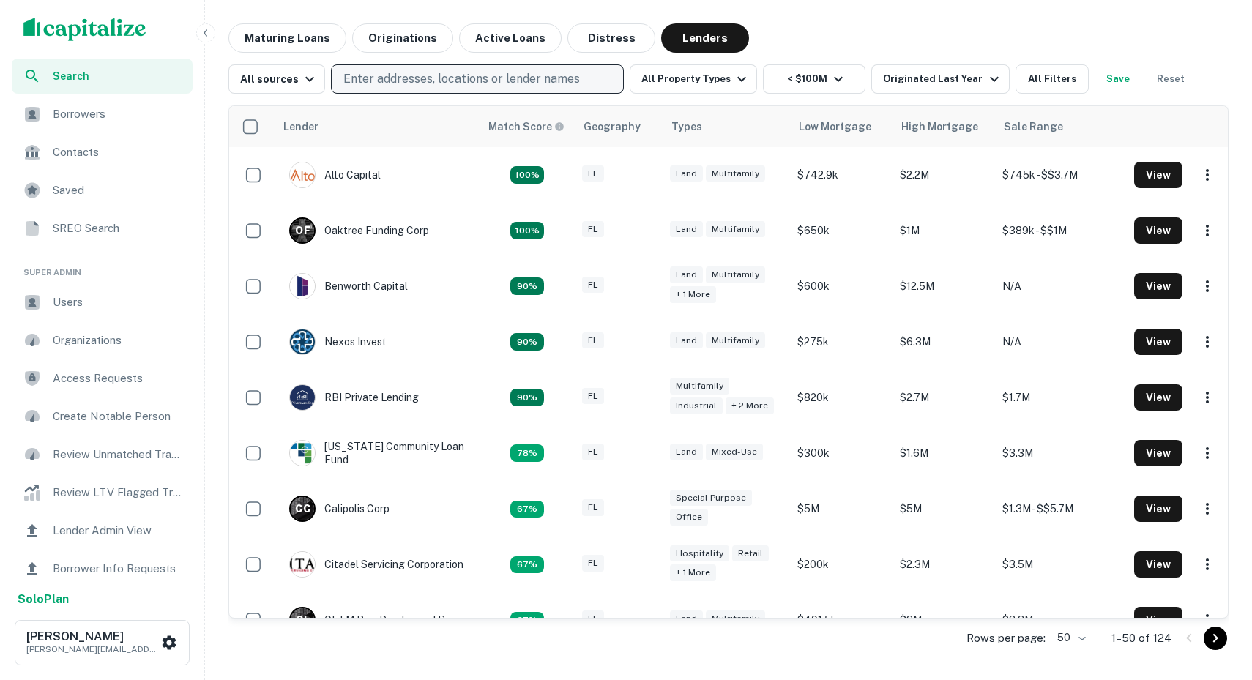
click at [392, 75] on p "Enter addresses, locations or lender names" at bounding box center [461, 79] width 236 height 18
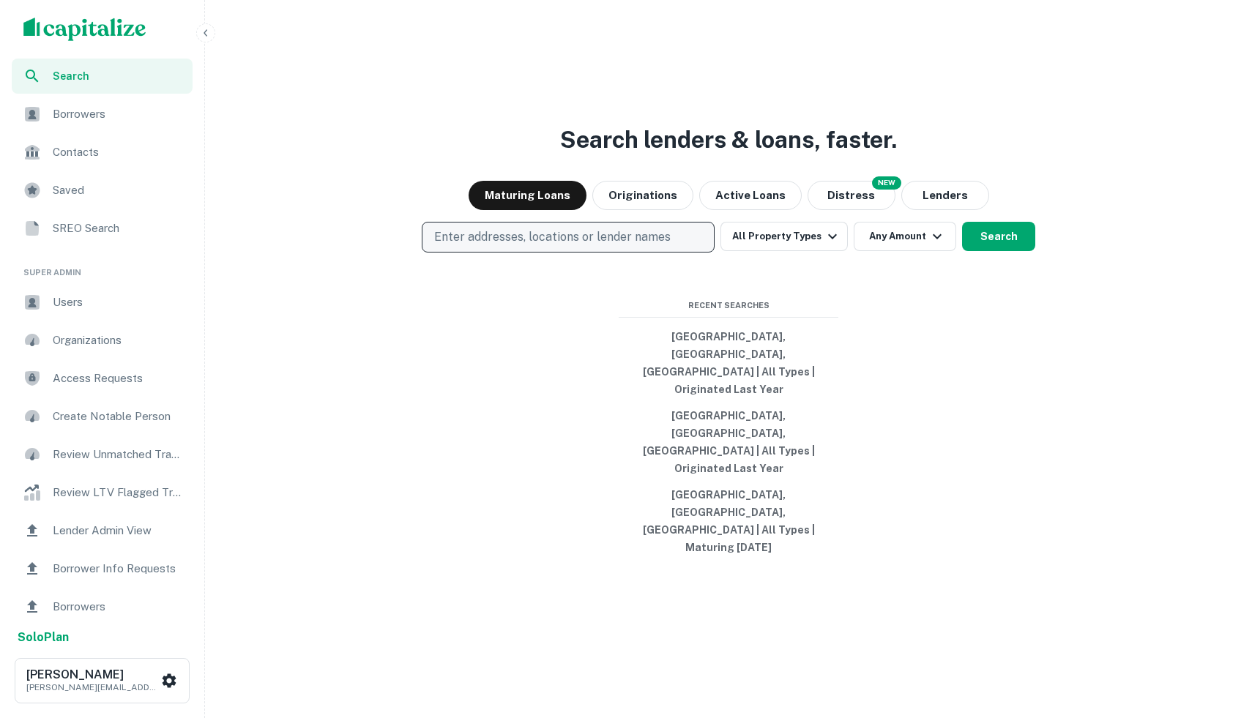
click at [638, 253] on button "Enter addresses, locations or lender names" at bounding box center [568, 237] width 293 height 31
click at [678, 399] on button "[GEOGRAPHIC_DATA], [GEOGRAPHIC_DATA], [GEOGRAPHIC_DATA] | All Types | Originate…" at bounding box center [729, 363] width 220 height 79
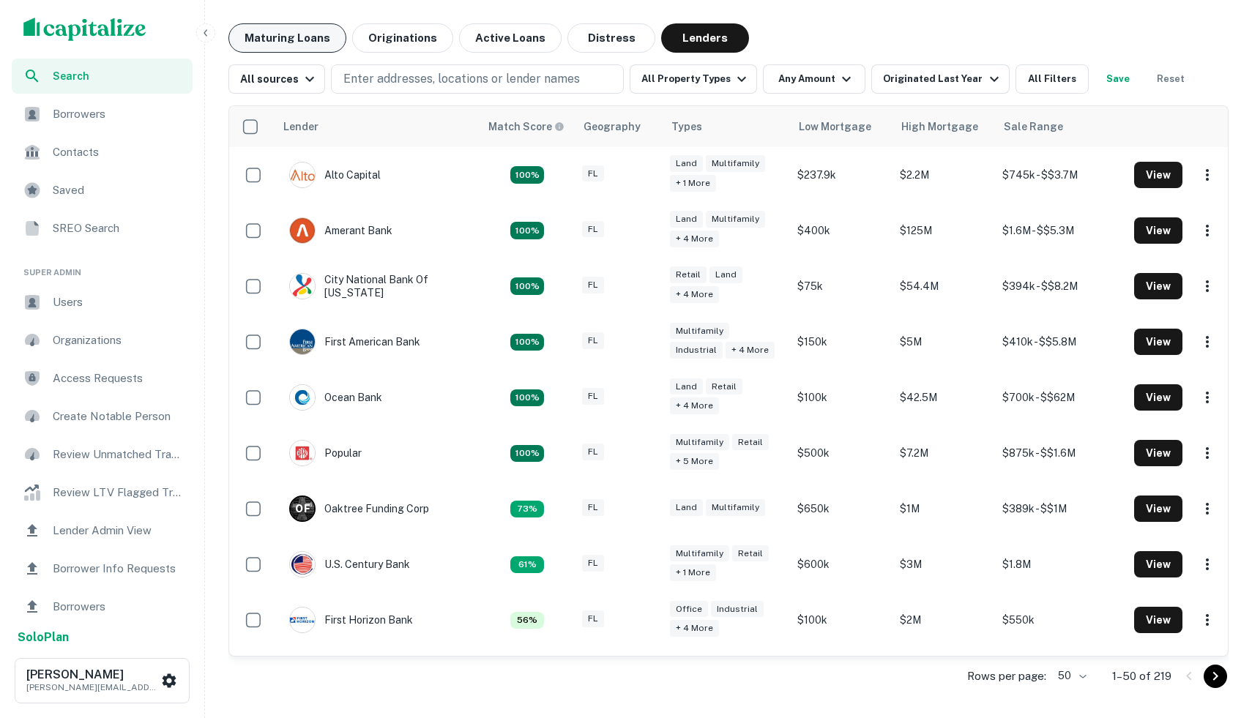
click at [293, 45] on button "Maturing Loans" at bounding box center [287, 37] width 118 height 29
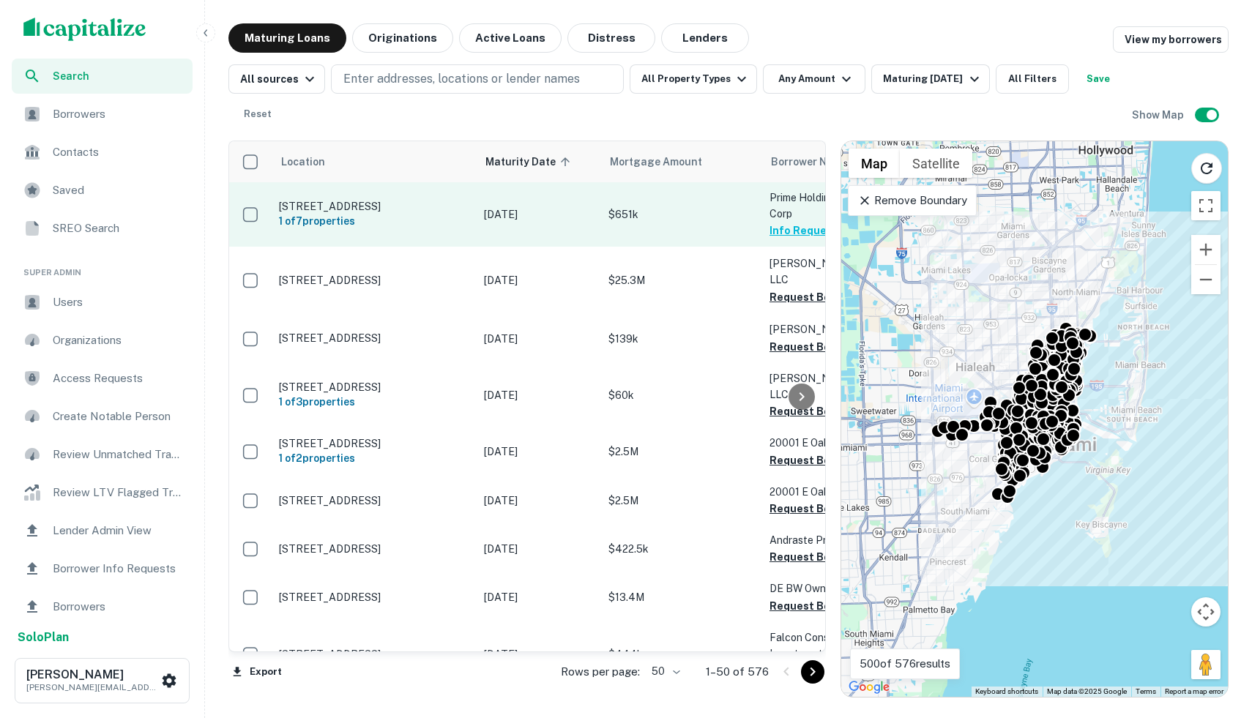
click at [684, 212] on p "$651k" at bounding box center [681, 214] width 146 height 16
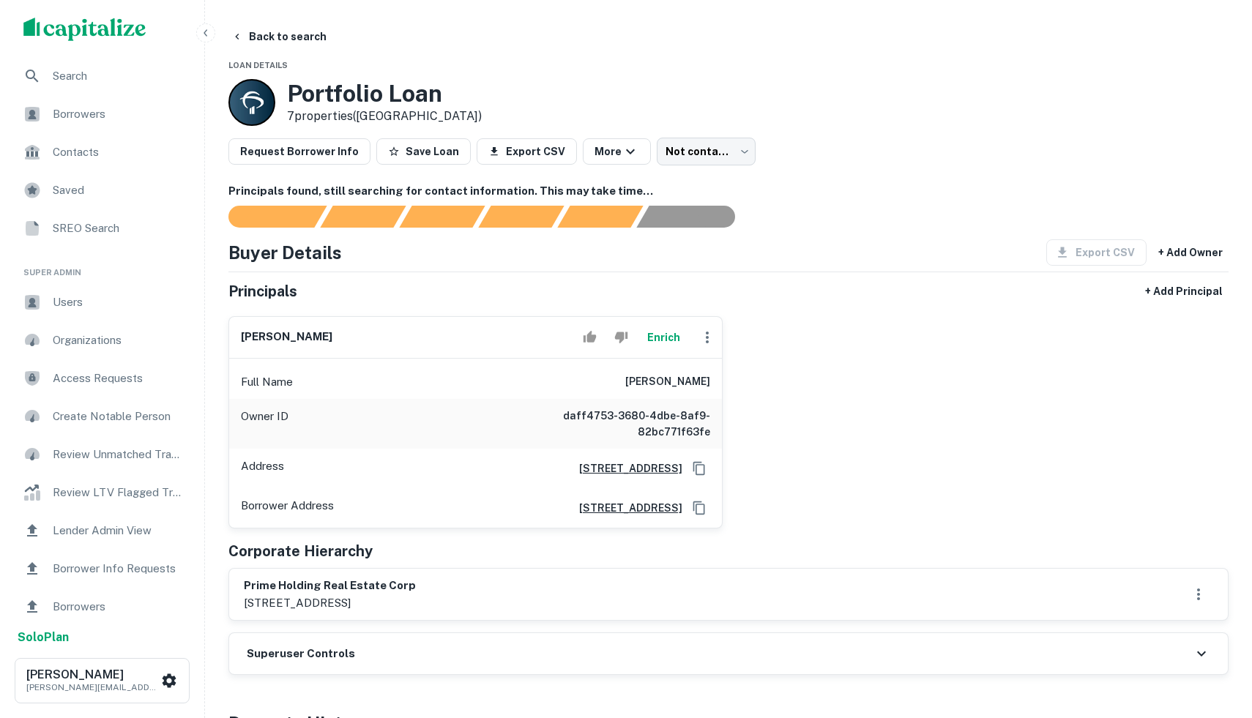
click at [124, 91] on div "Search" at bounding box center [102, 76] width 181 height 35
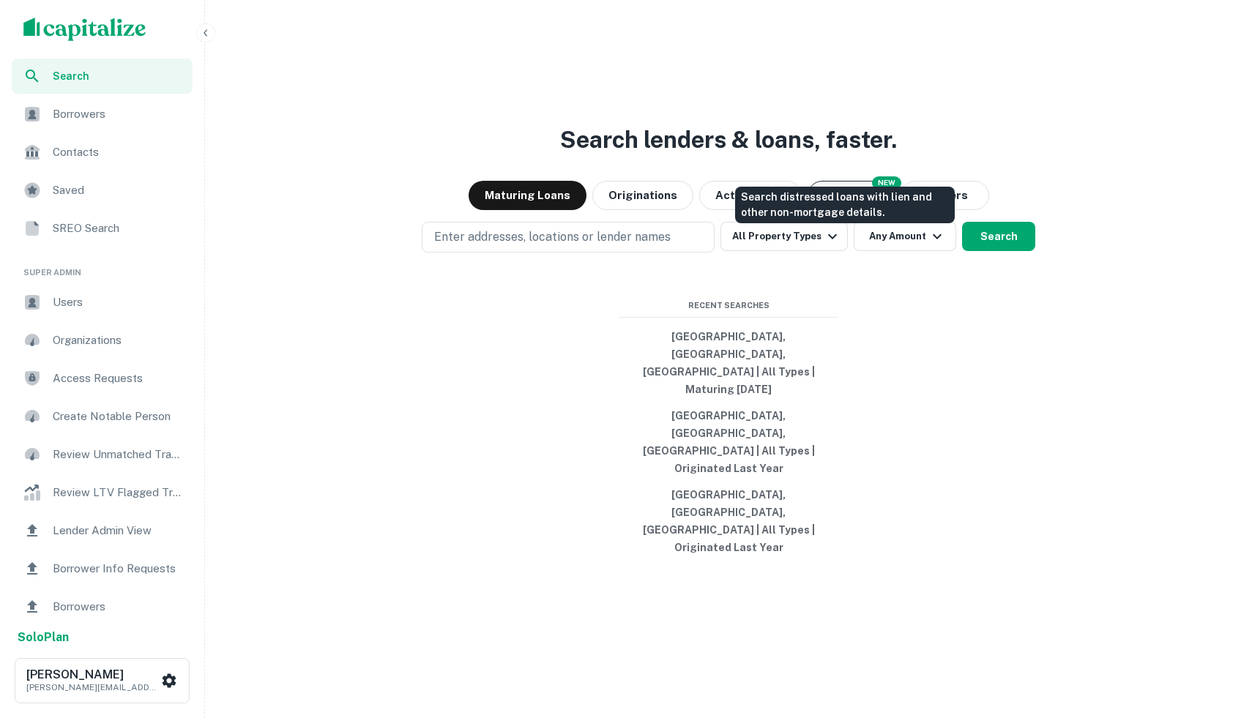
click at [851, 210] on button "Distress" at bounding box center [851, 195] width 88 height 29
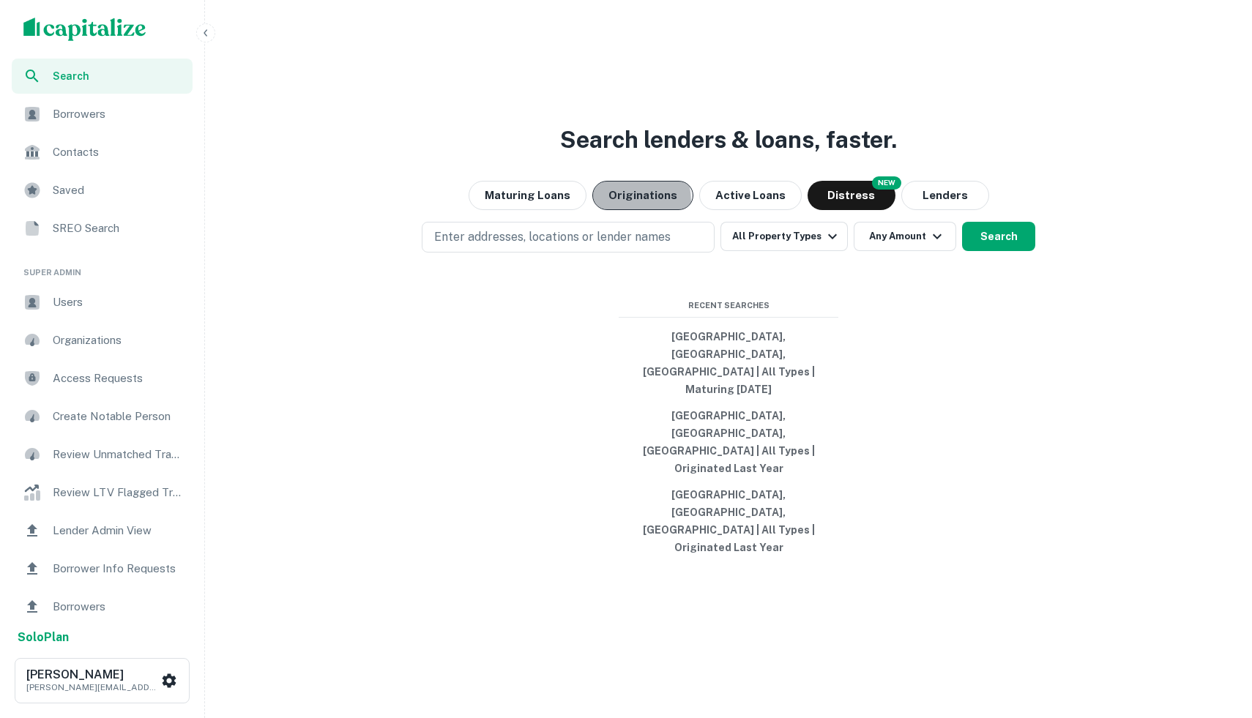
click at [610, 210] on button "Originations" at bounding box center [642, 195] width 101 height 29
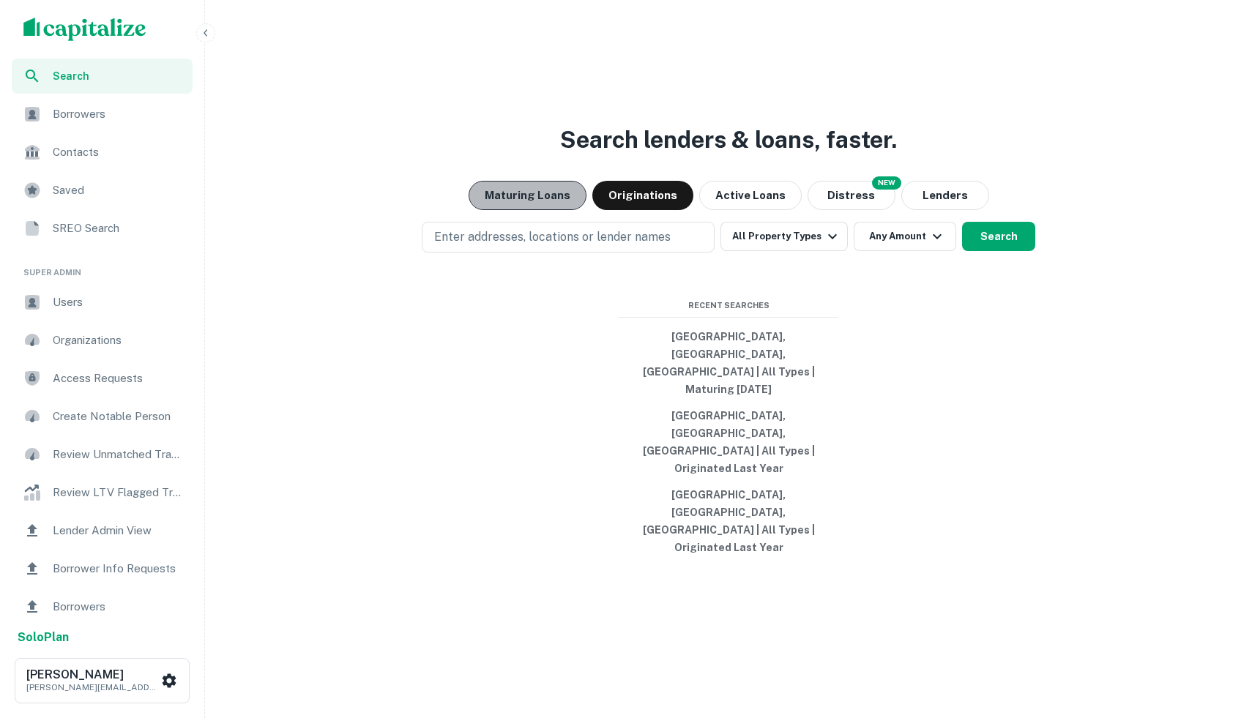
click at [548, 210] on button "Maturing Loans" at bounding box center [527, 195] width 118 height 29
click at [111, 117] on span "Borrowers" at bounding box center [118, 114] width 131 height 18
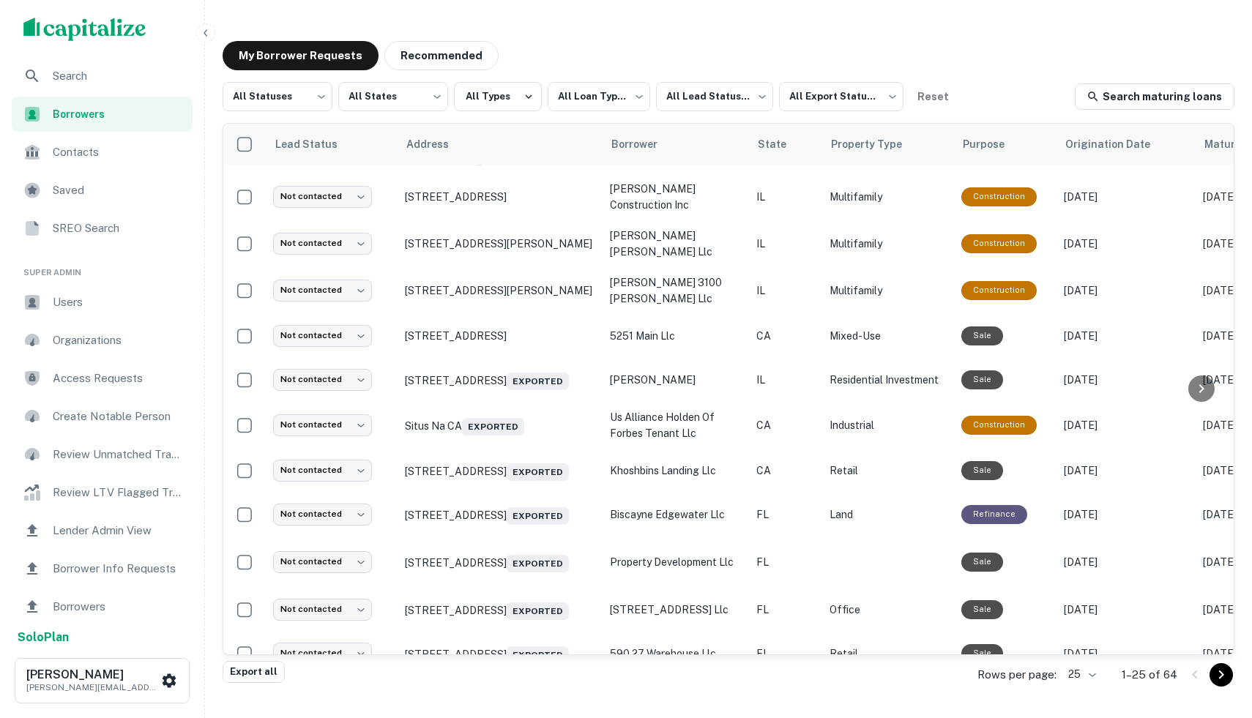
scroll to position [710, 0]
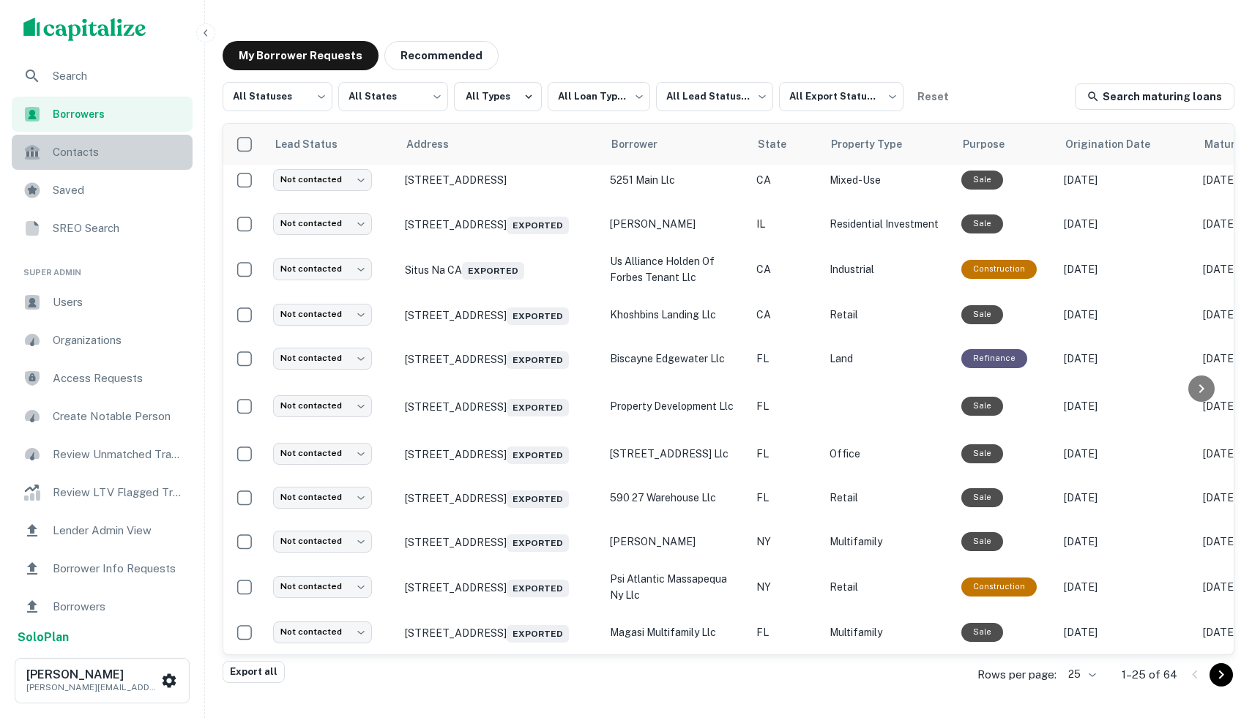
click at [145, 167] on div "Contacts" at bounding box center [102, 152] width 181 height 35
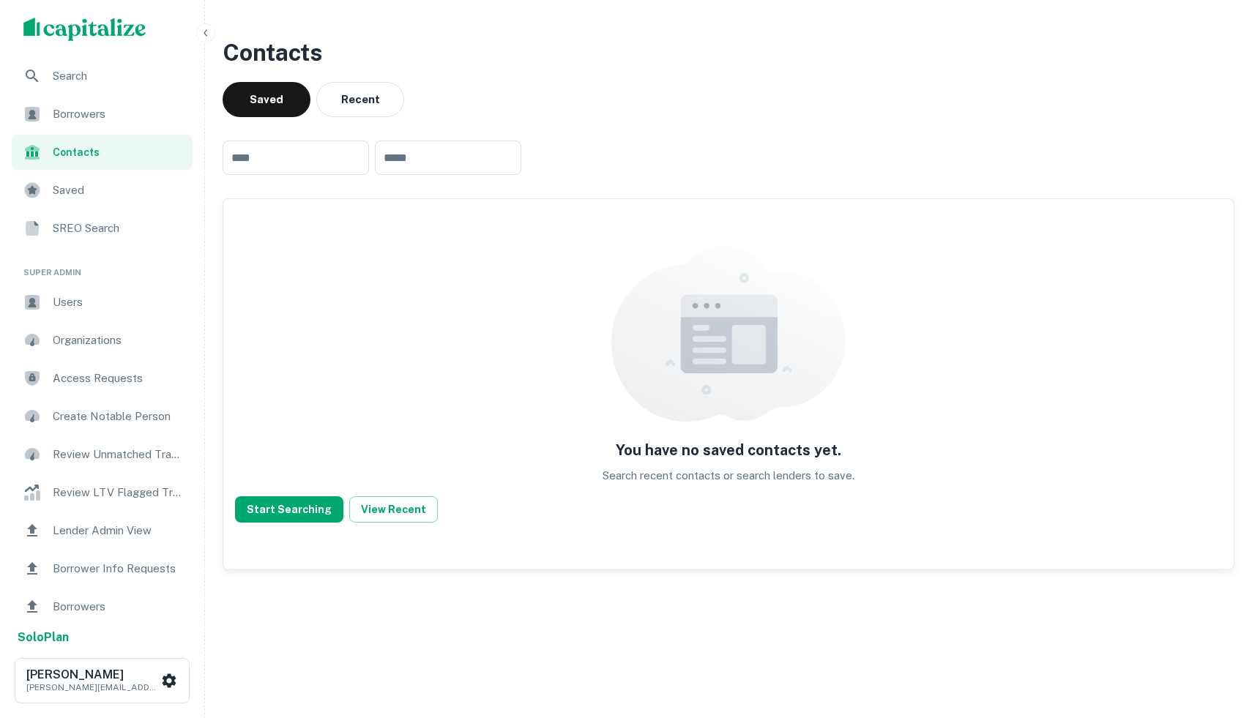
click at [116, 115] on span "Borrowers" at bounding box center [118, 114] width 131 height 18
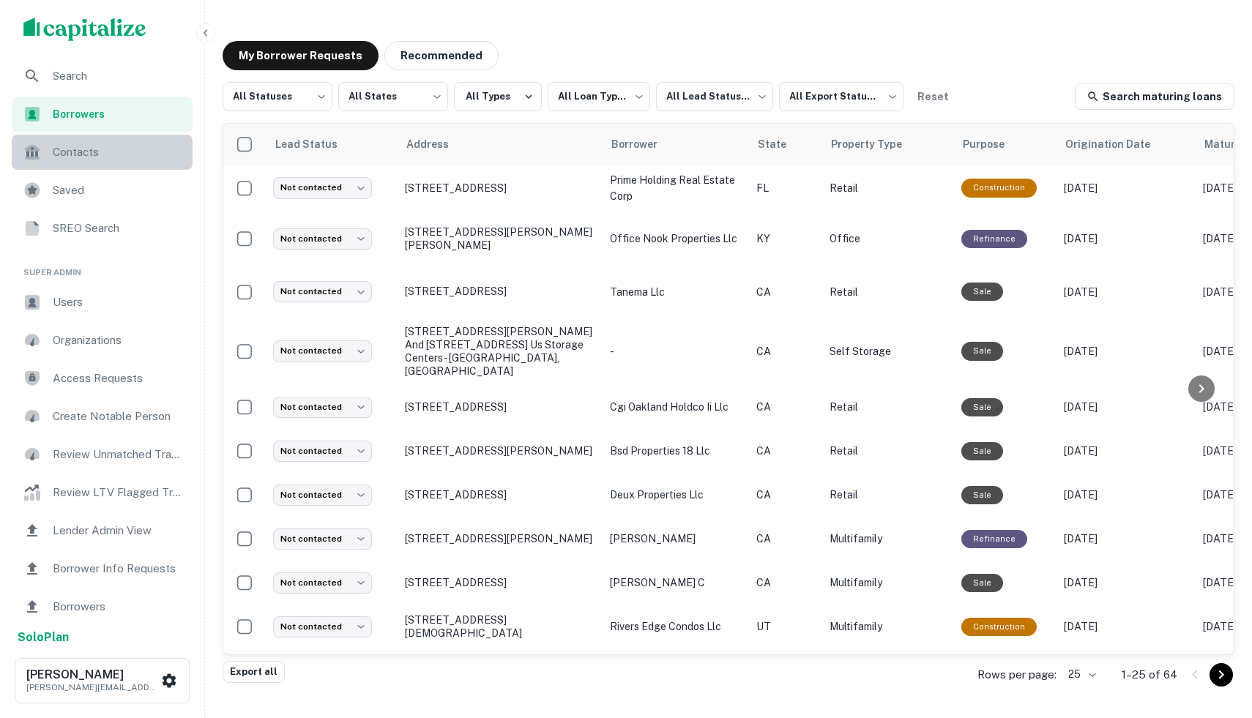
click at [153, 146] on span "Contacts" at bounding box center [118, 152] width 131 height 18
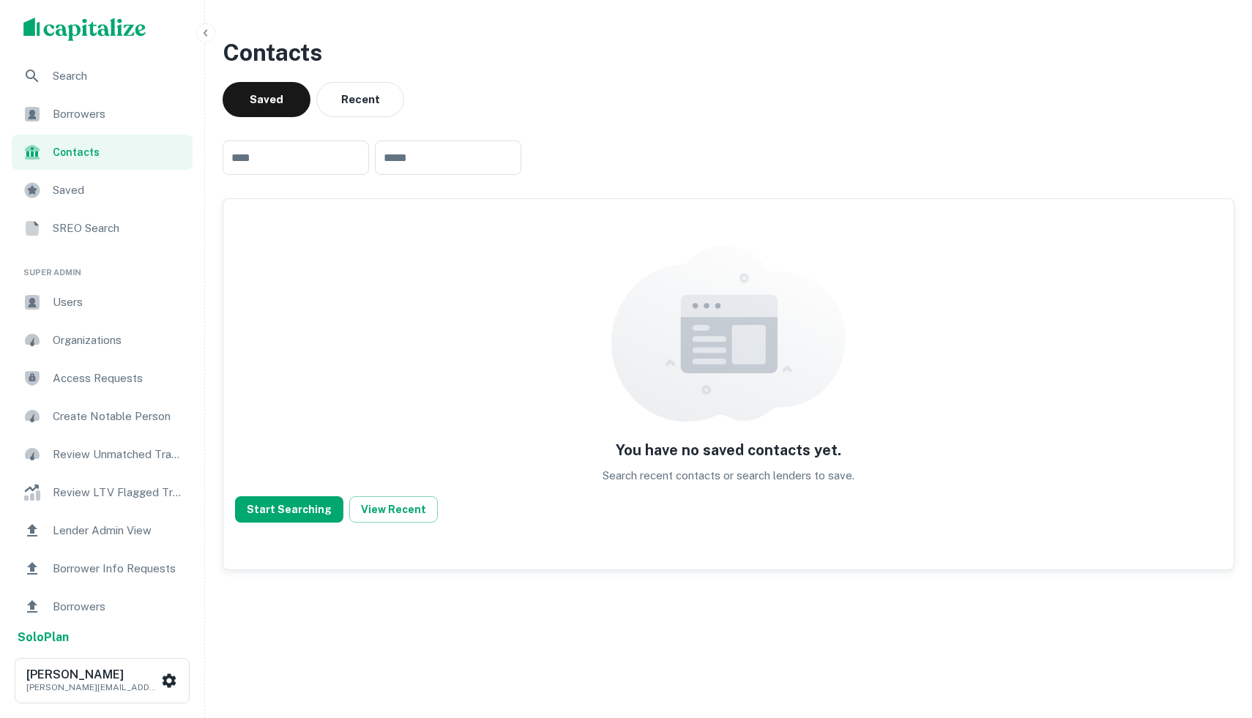
click at [97, 84] on span "Search" at bounding box center [118, 76] width 131 height 18
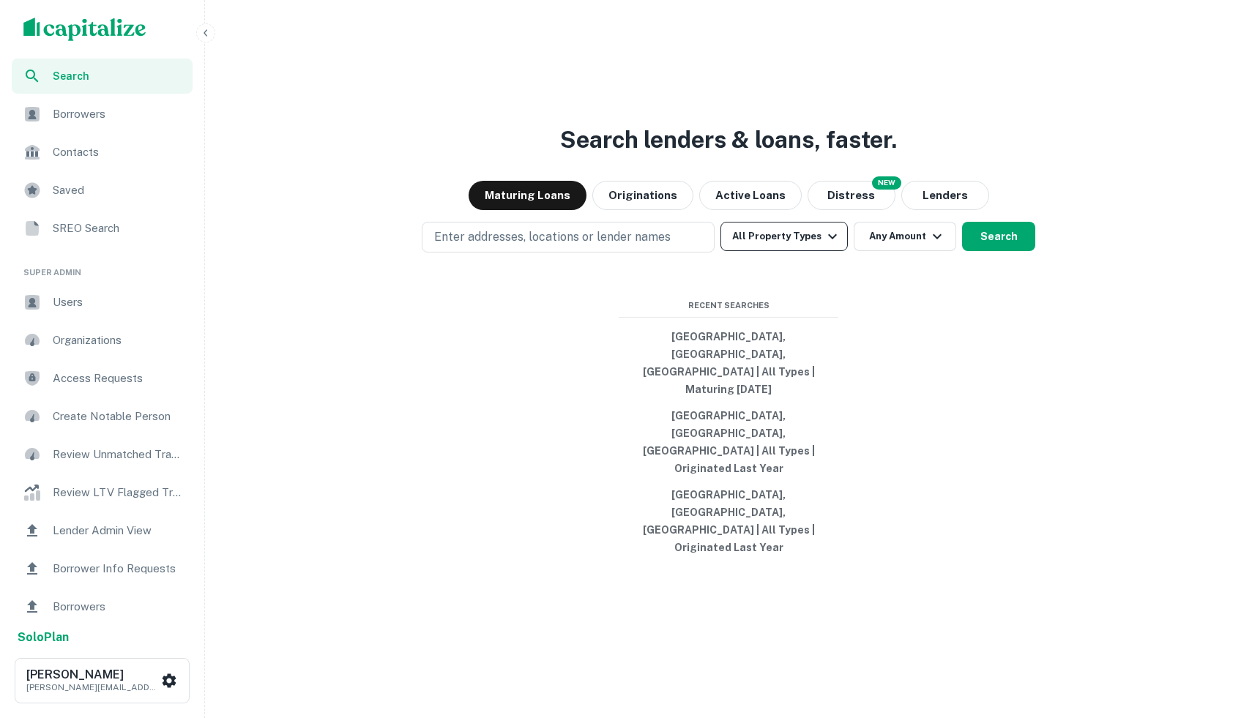
click at [799, 251] on button "All Property Types" at bounding box center [783, 236] width 127 height 29
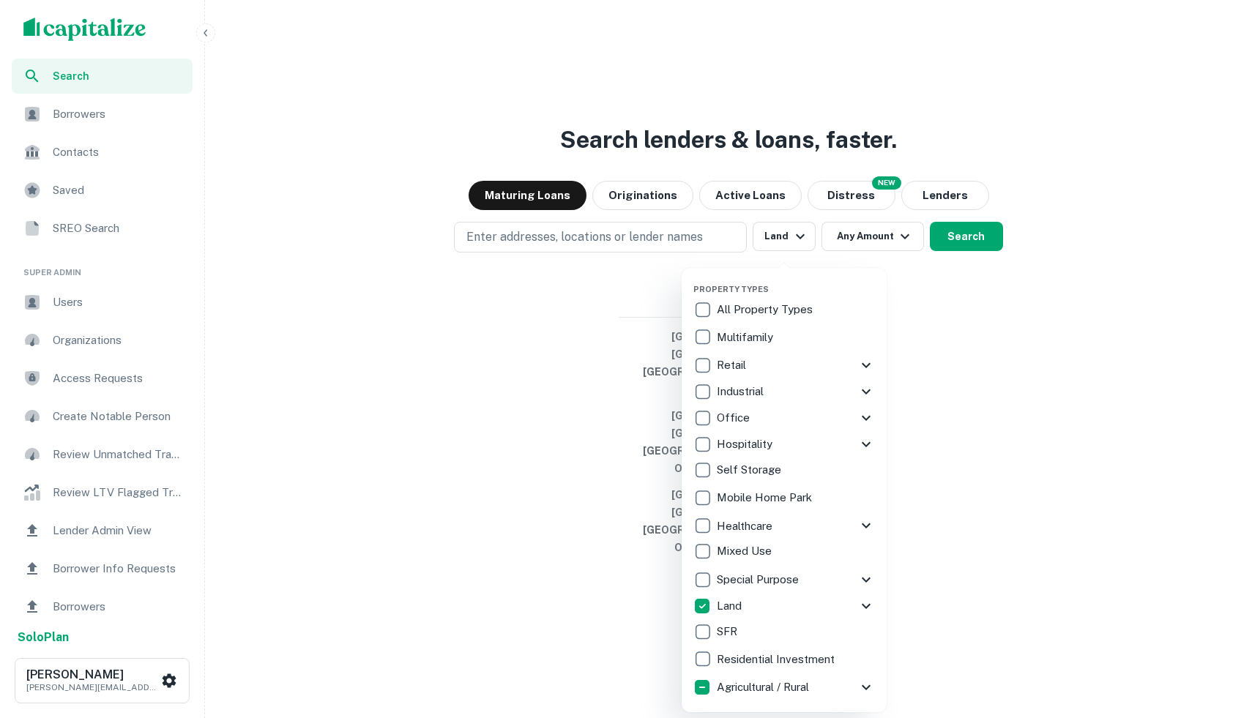
click at [859, 608] on icon at bounding box center [866, 606] width 18 height 18
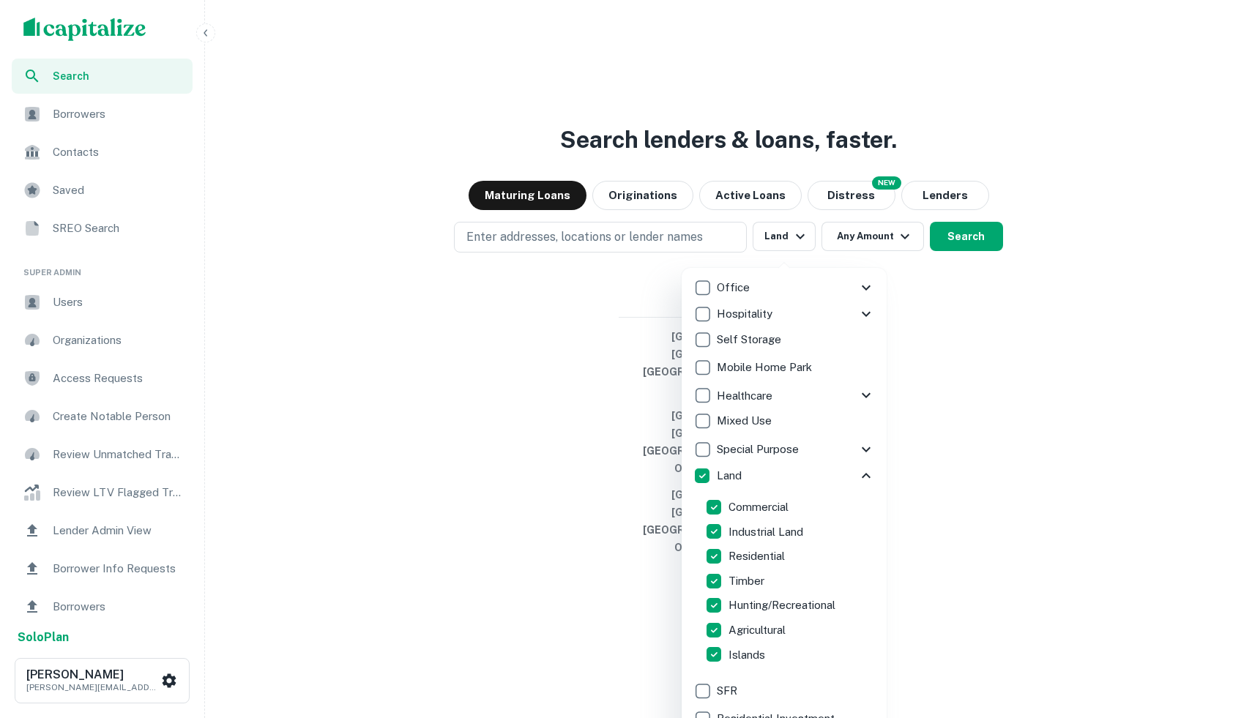
scroll to position [142, 0]
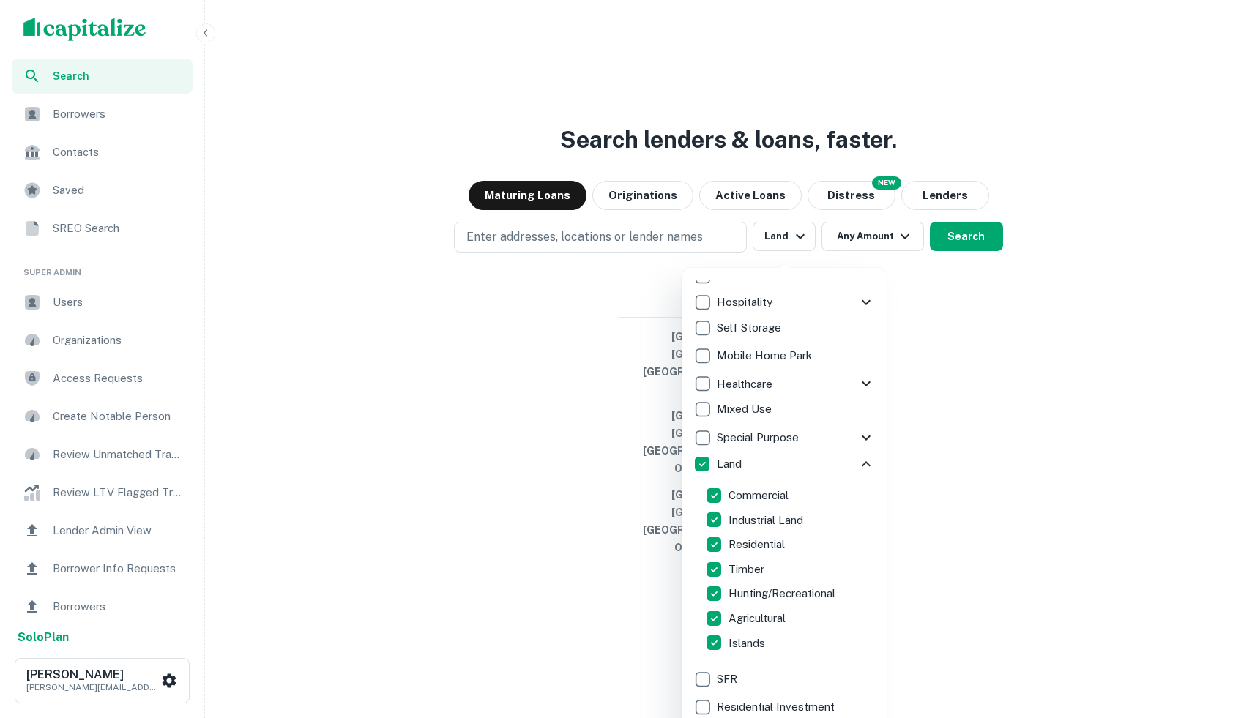
click at [605, 356] on div at bounding box center [626, 359] width 1252 height 718
